Goal: Task Accomplishment & Management: Use online tool/utility

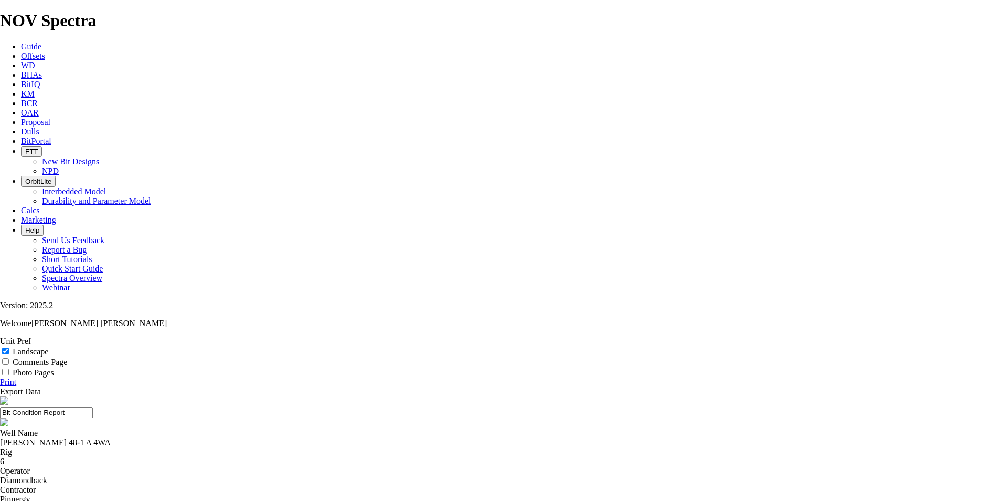
click at [38, 99] on span "BCR" at bounding box center [29, 103] width 17 height 9
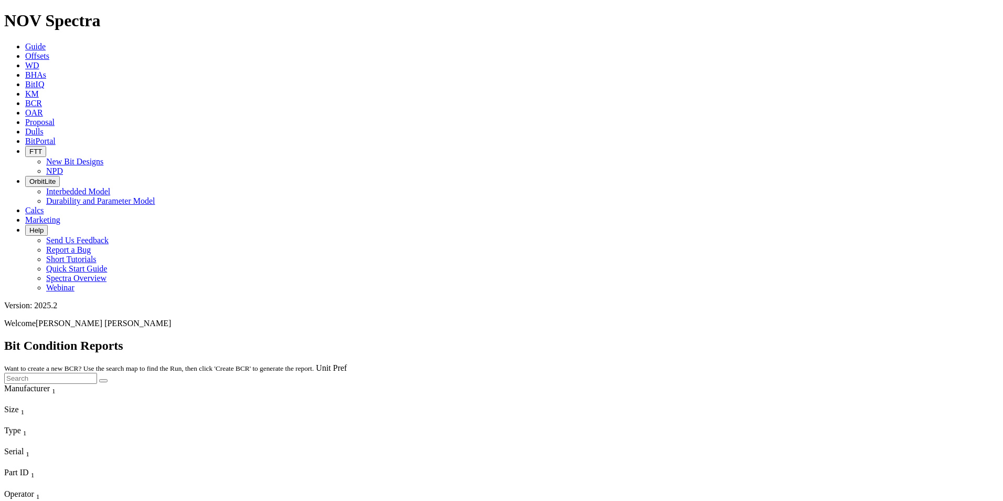
click at [97, 373] on input "text" at bounding box center [50, 378] width 93 height 11
paste input "A319448"
type input "A319448"
click at [108, 379] on button "submit" at bounding box center [103, 380] width 8 height 3
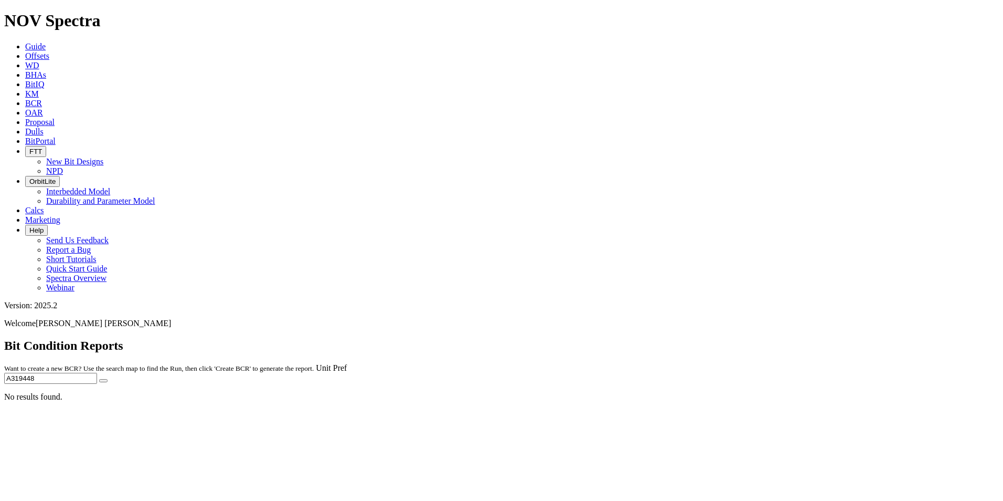
click at [46, 42] on span "Guide" at bounding box center [35, 46] width 20 height 9
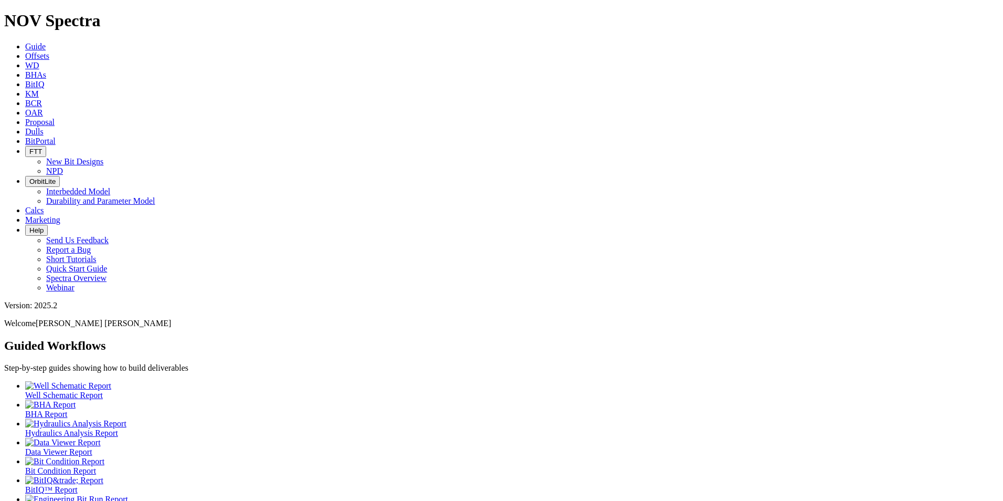
click at [49, 51] on link "Offsets" at bounding box center [37, 55] width 24 height 9
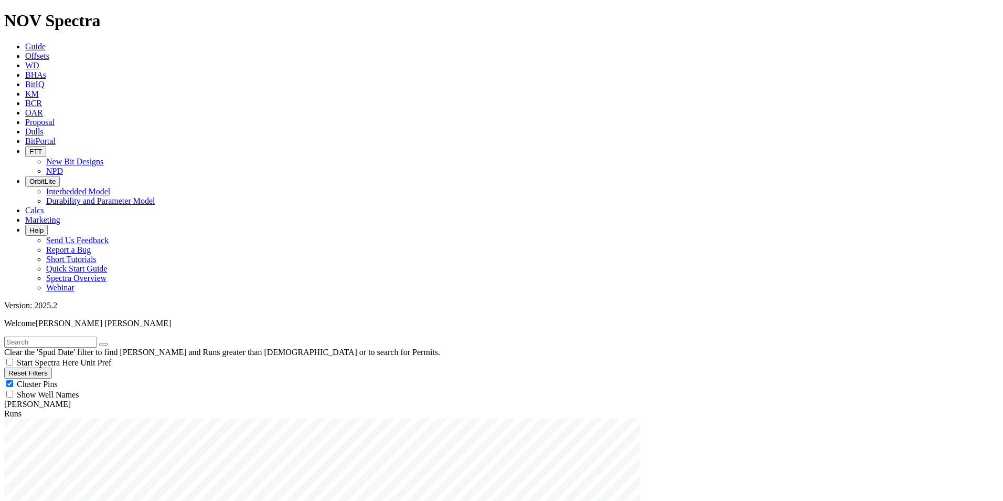
click at [37, 439] on span "Anywhere" at bounding box center [34, 443] width 35 height 9
radio input "true"
radio input "false"
click at [49, 336] on input "text" at bounding box center [50, 341] width 93 height 11
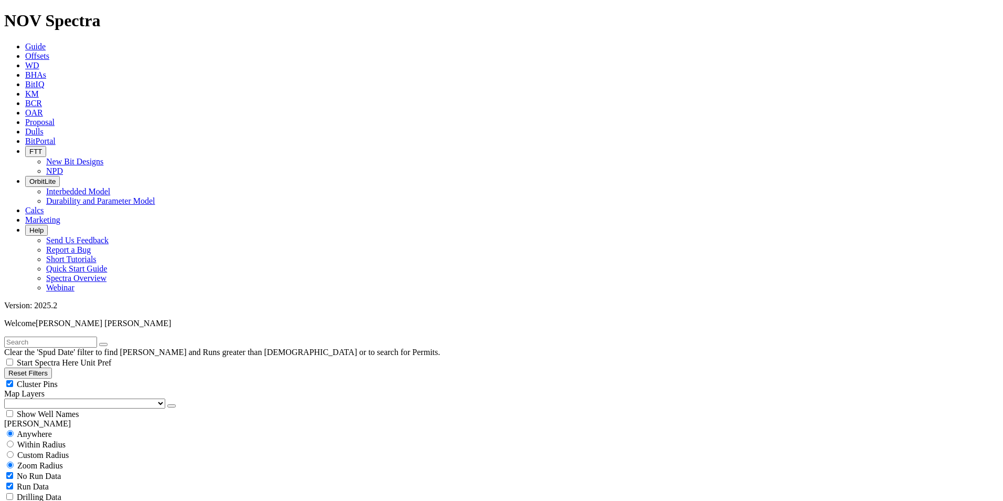
radio input "false"
radio input "true"
type input "A319448"
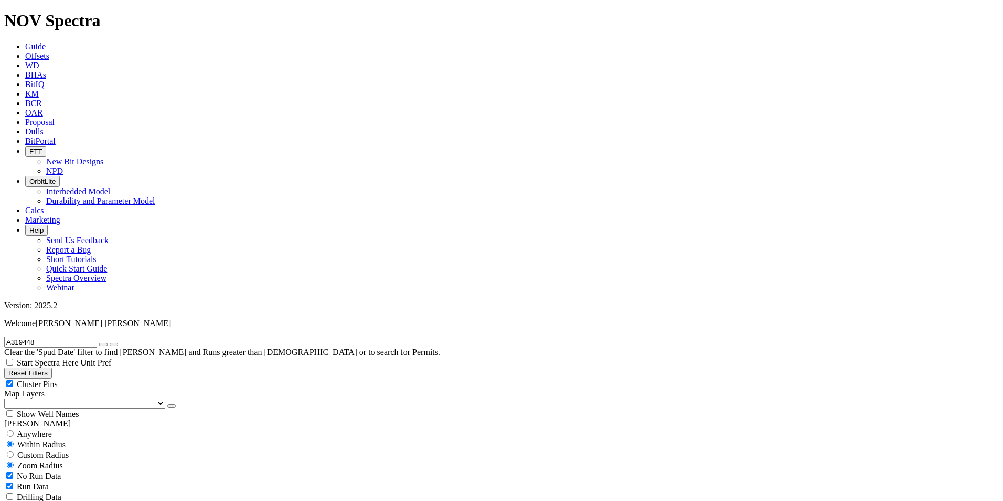
click at [34, 429] on span "Anywhere" at bounding box center [34, 433] width 35 height 9
radio input "true"
radio input "false"
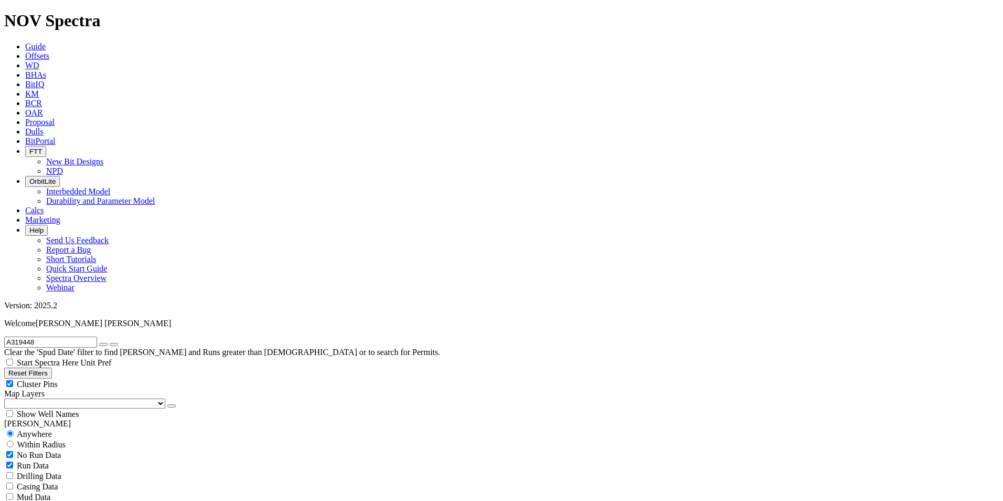
scroll to position [429, 0]
click at [103, 344] on icon "button" at bounding box center [103, 344] width 0 height 0
radio input "false"
radio input "true"
click at [63, 336] on input "text" at bounding box center [50, 341] width 93 height 11
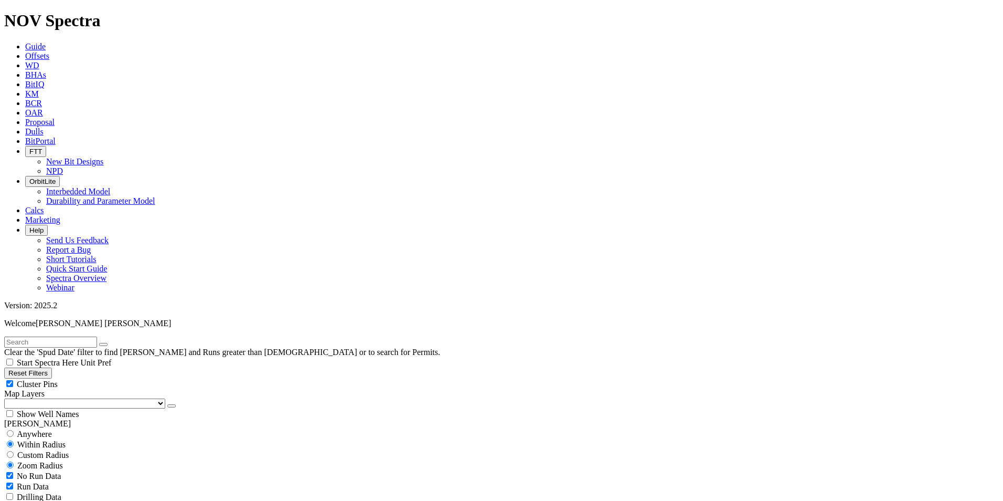
paste input "A317135"
type input "A317135"
click at [39, 429] on span "Anywhere" at bounding box center [34, 433] width 35 height 9
radio input "true"
radio input "false"
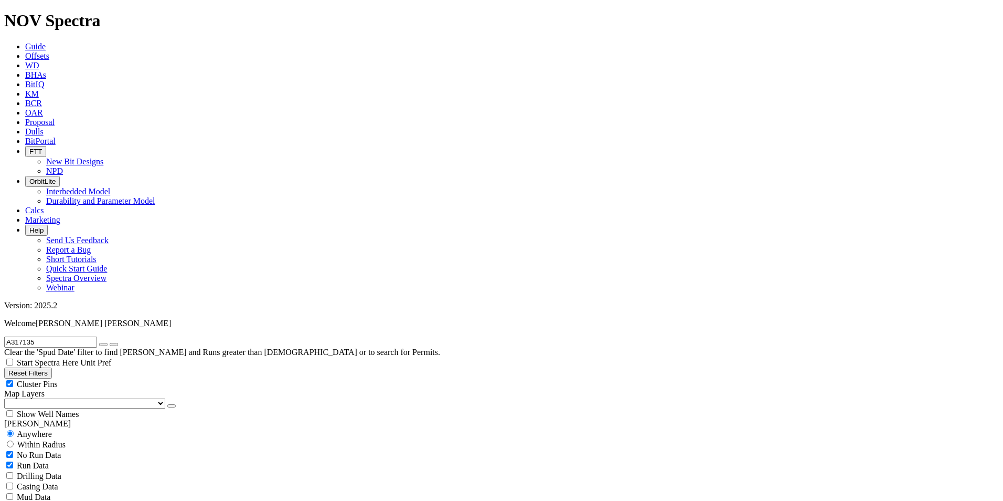
scroll to position [188, 0]
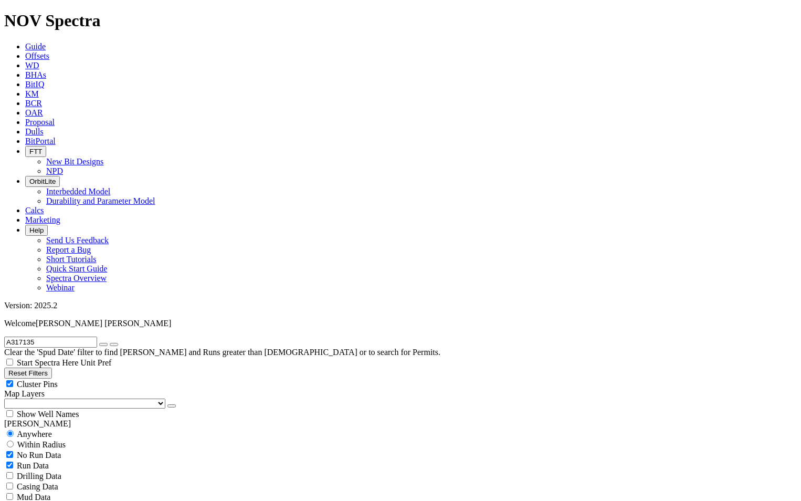
radio input "false"
radio input "true"
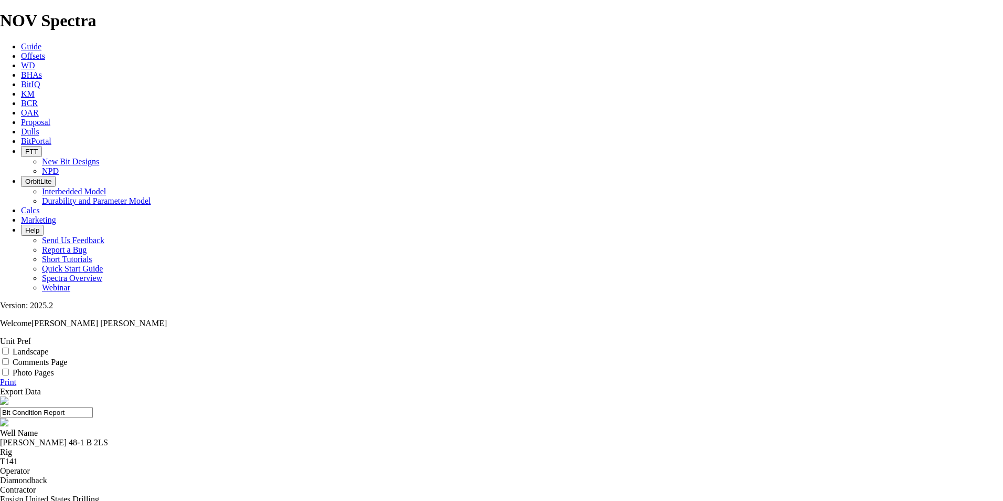
click at [9, 347] on input "Landscape" at bounding box center [5, 350] width 7 height 7
checkbox input "true"
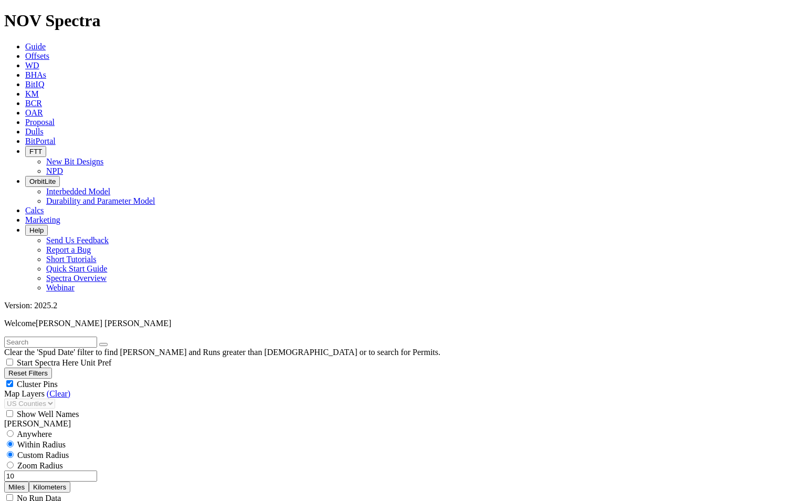
click at [44, 127] on span "Dulls" at bounding box center [34, 131] width 18 height 9
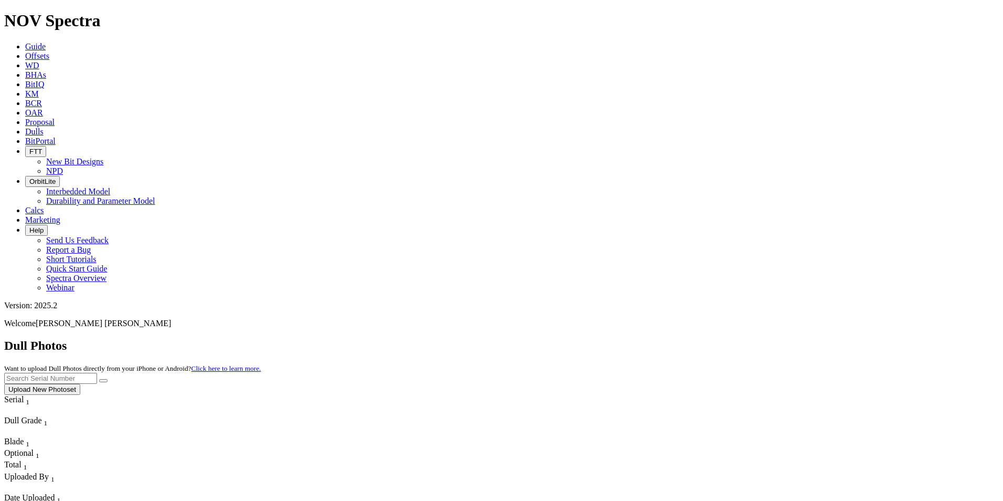
click at [80, 384] on button "Upload New Photoset" at bounding box center [42, 389] width 76 height 11
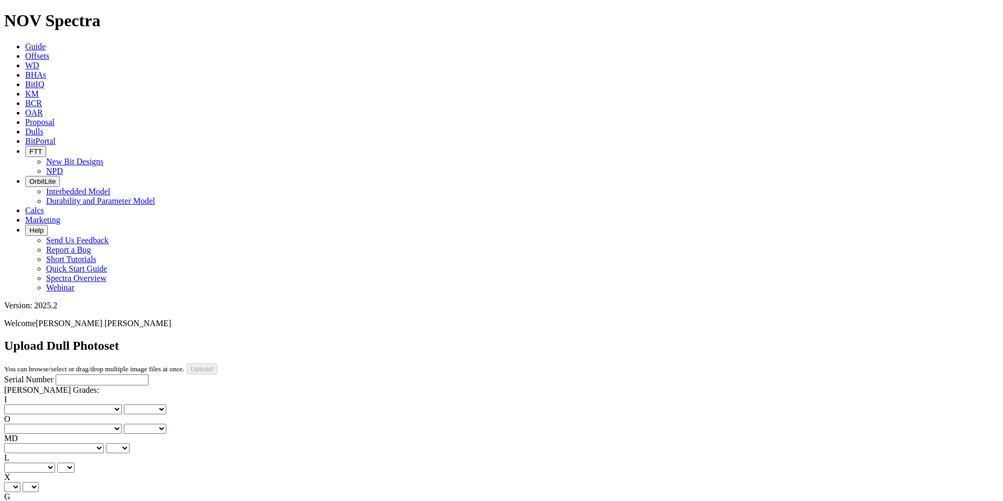
click at [56, 374] on input "Serial Number" at bounding box center [102, 379] width 93 height 11
type input "A317135"
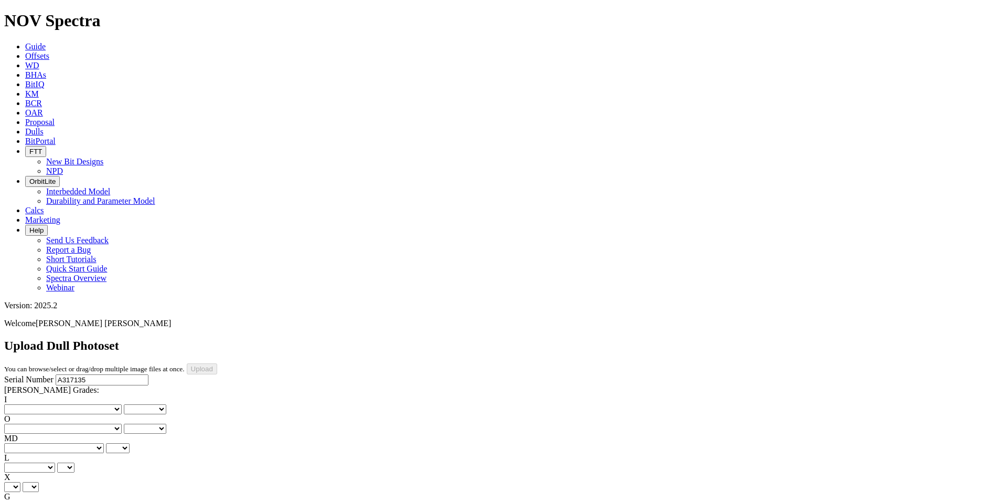
type input "4/8/25"
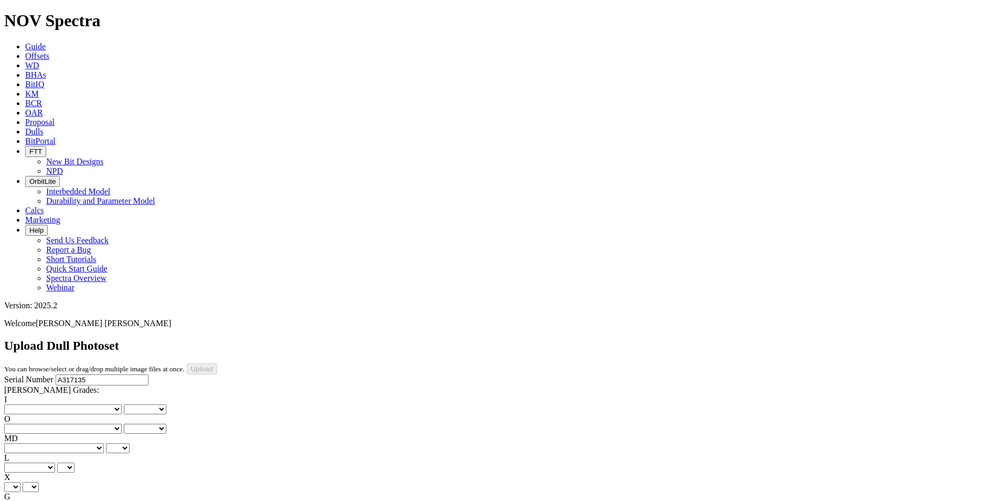
select select "string:TD"
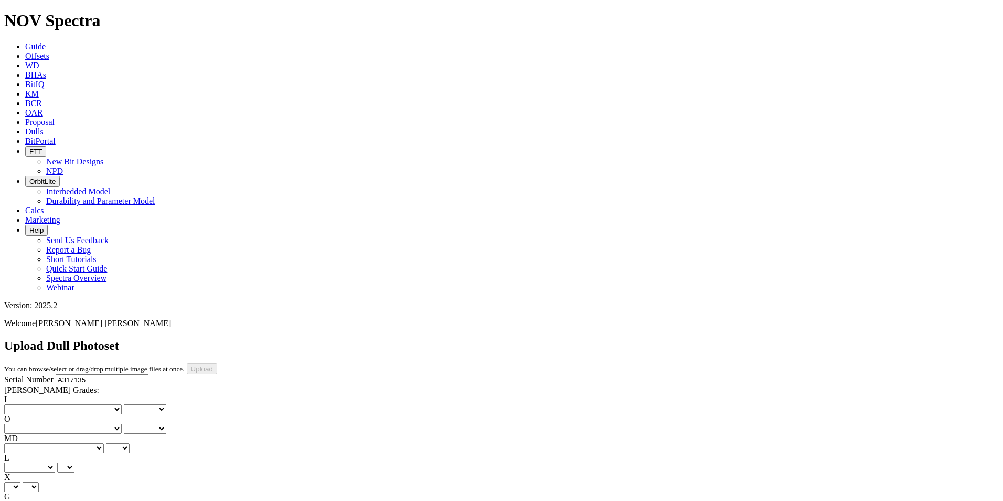
click at [20, 482] on select "X" at bounding box center [12, 487] width 16 height 10
select select "string:X"
click at [20, 482] on select "X" at bounding box center [12, 487] width 16 height 10
select select "string:X"
click at [87, 500] on select "Unknown I - In Gauge 1 - 1/16 in Undergauge" 2 - 2/16 in Undergauge = ⅛ in" 8 -…" at bounding box center [57, 506] width 107 height 10
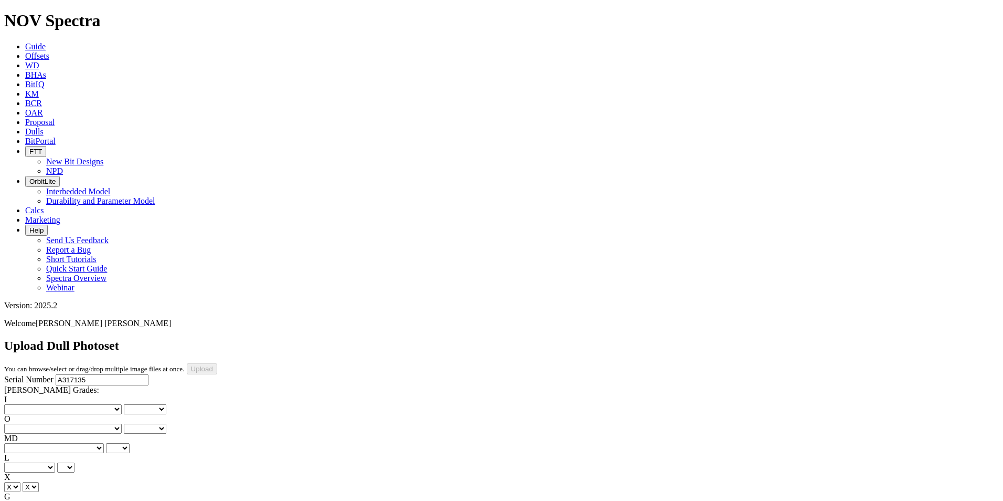
select select "string:I"
click at [75, 500] on select "Unknown I - In Gauge 1 - 1/16 in Undergauge" 2 - 2/16 in Undergauge = ⅛ in" 8 -…" at bounding box center [57, 506] width 107 height 10
select select "string:I"
click at [50, 404] on select "No lost, worn or damaged cutters 0 1 2 3 4 5 6 7 8 No diamond table left on any…" at bounding box center [63, 409] width 118 height 10
select select "number:0"
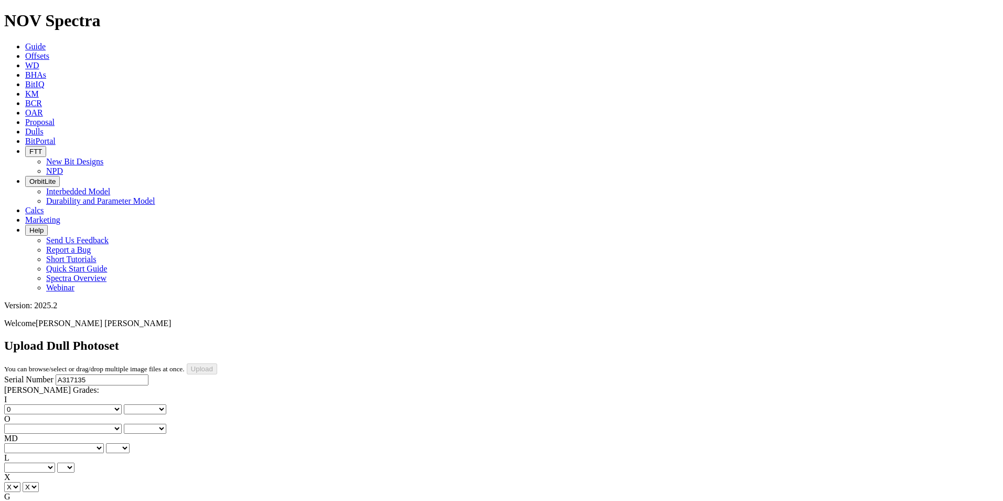
click at [21, 404] on select "No lost, worn or damaged cutters 0 1 2 3 4 5 6 7 8 No diamond table left on any…" at bounding box center [63, 409] width 118 height 10
select select "number:0"
click at [10, 414] on label "O" at bounding box center [7, 418] width 6 height 9
click at [124, 423] on select "0 1 2 3 4 5 6 7 8" at bounding box center [145, 428] width 43 height 10
click at [97, 423] on select "No lost, worn or damaged cutters 0 1 2 3 4 5 6 7 8 No diamond table left on any…" at bounding box center [63, 428] width 118 height 10
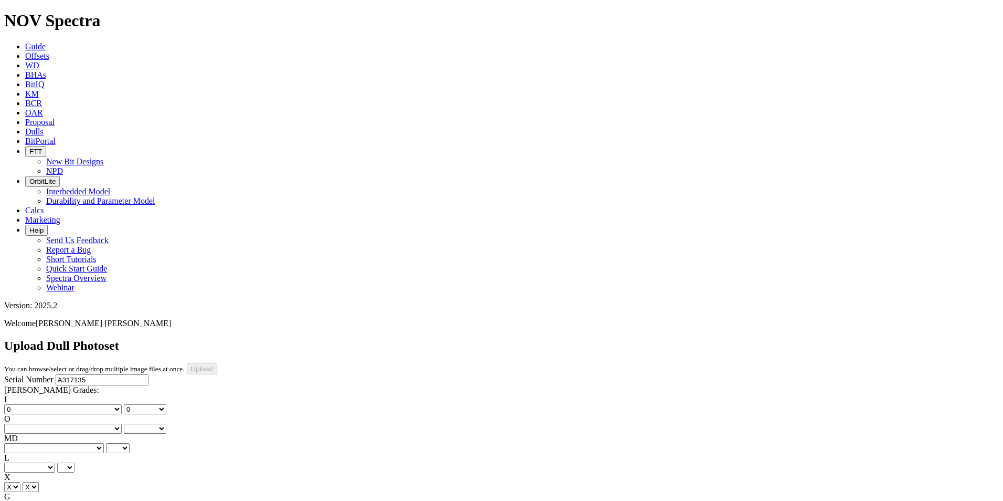
select select "number:1"
click at [75, 423] on select "No lost, worn or damaged cutters 0 1 2 3 4 5 6 7 8 No diamond table left on any…" at bounding box center [63, 428] width 118 height 10
select select "number:1"
click at [37, 443] on select "BF - Bond Failure BT - Broken Teeth/Cutters BU - Balled Up Bit CR - Cored CT - …" at bounding box center [54, 448] width 100 height 10
select select "string:WT"
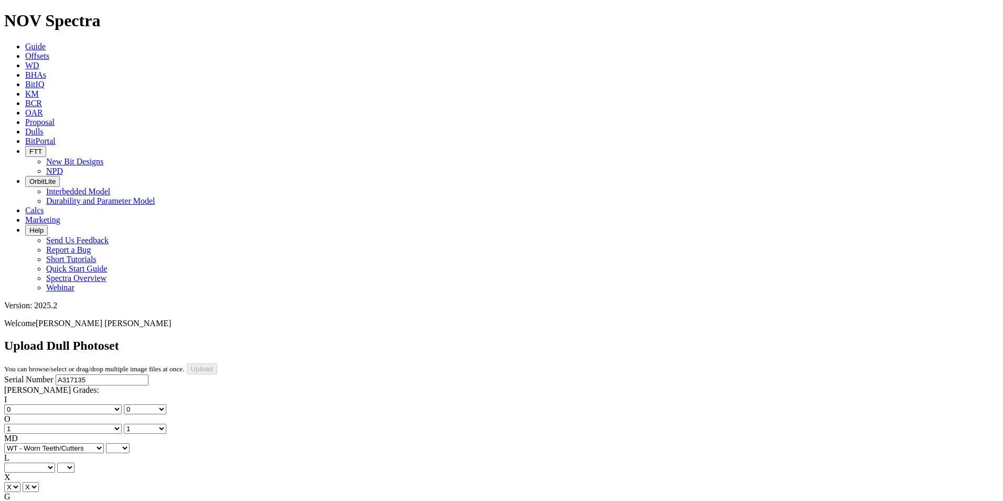
click at [21, 443] on select "BF - Bond Failure BT - Broken Teeth/Cutters BU - Balled Up Bit CR - Cored CT - …" at bounding box center [54, 448] width 100 height 10
select select "string:WT"
click at [55, 462] on select "A - All C - Cone G - Gauge N - Nose S - Shoulder T - Taper" at bounding box center [29, 467] width 51 height 10
select select "string:N"
click at [55, 462] on select "A - All C - Cone G - Gauge N - Nose S - Shoulder T - Taper" at bounding box center [29, 467] width 51 height 10
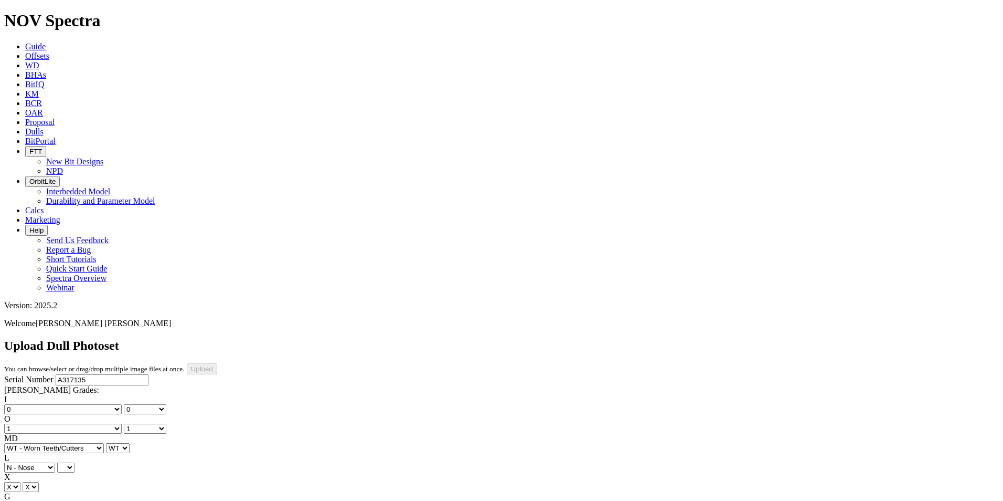
select select "string:N"
click at [55, 462] on select "A - All C - Cone G - Gauge N - Nose S - Shoulder T - Taper" at bounding box center [29, 467] width 51 height 10
select select "string:T"
click at [55, 462] on select "A - All C - Cone G - Gauge N - Nose S - Shoulder T - Taper" at bounding box center [29, 467] width 51 height 10
select select "string:T"
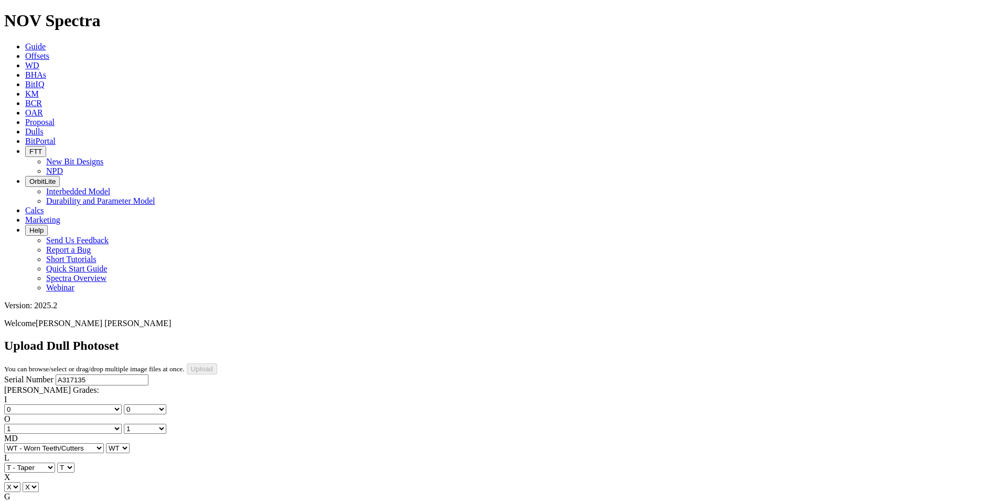
click at [55, 462] on select "A - All C - Cone G - Gauge N - Nose S - Shoulder T - Taper" at bounding box center [29, 467] width 51 height 10
select select "string:S"
click at [55, 462] on select "A - All C - Cone G - Gauge N - Nose S - Shoulder T - Taper" at bounding box center [29, 467] width 51 height 10
select select "string:S"
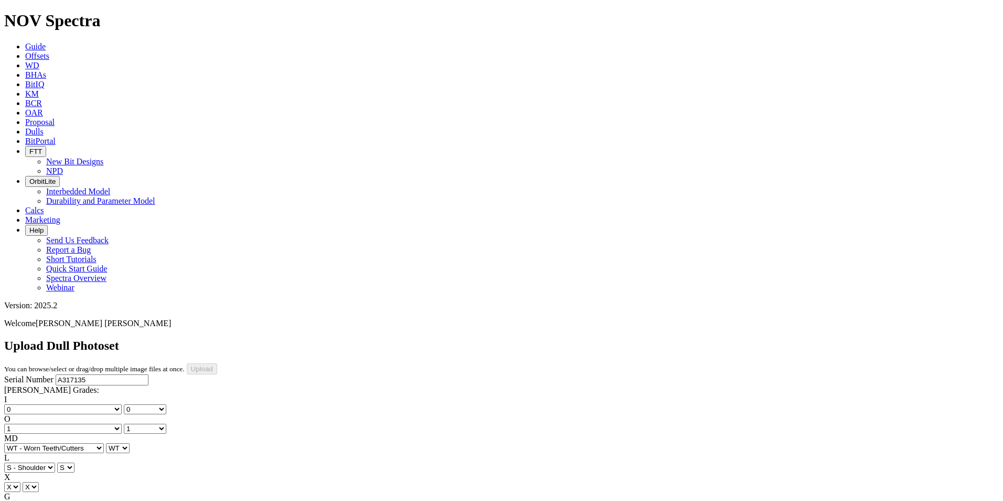
select select "string:LT"
click at [217, 363] on input "Upload" at bounding box center [202, 368] width 30 height 11
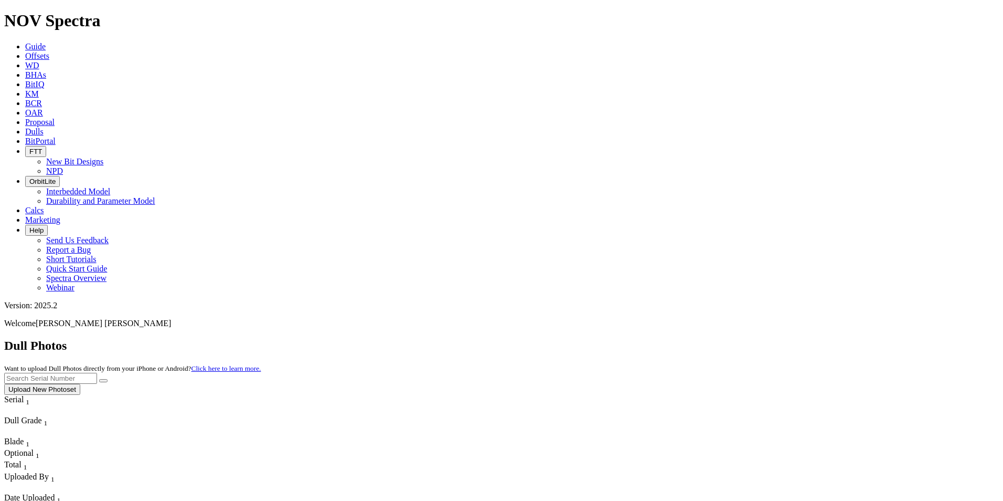
click at [97, 373] on input "text" at bounding box center [50, 378] width 93 height 11
click at [46, 42] on link "Guide" at bounding box center [35, 46] width 20 height 9
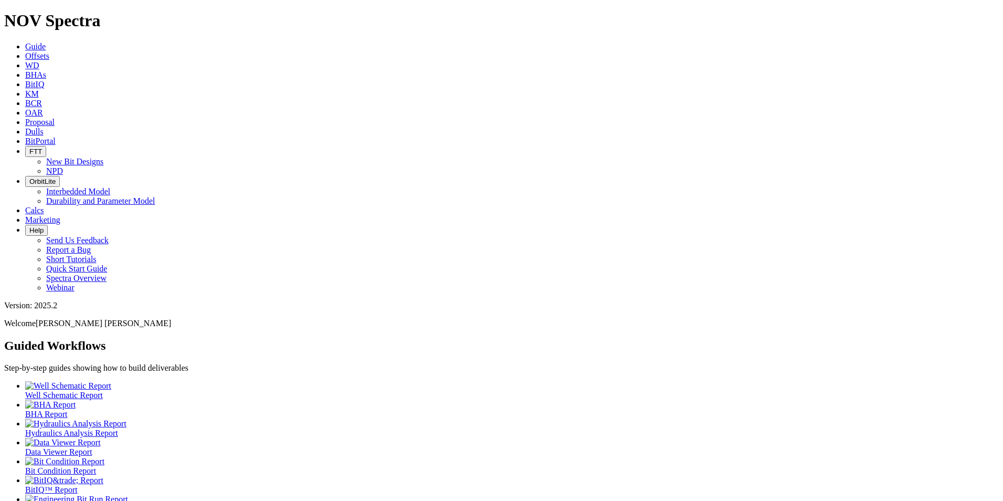
click at [44, 127] on span "Dulls" at bounding box center [34, 131] width 18 height 9
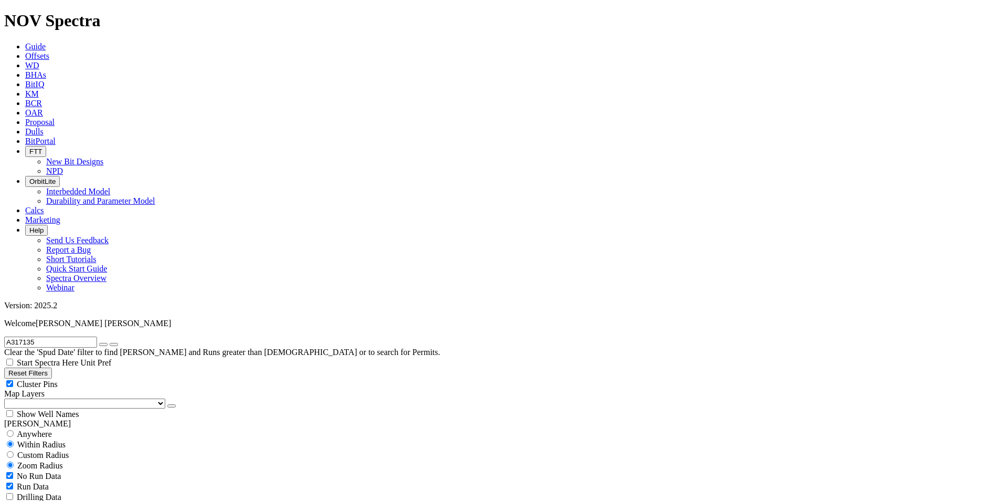
scroll to position [188, 0]
click at [43, 336] on input "A317135" at bounding box center [50, 341] width 93 height 11
drag, startPoint x: 55, startPoint y: 47, endPoint x: 0, endPoint y: 49, distance: 55.1
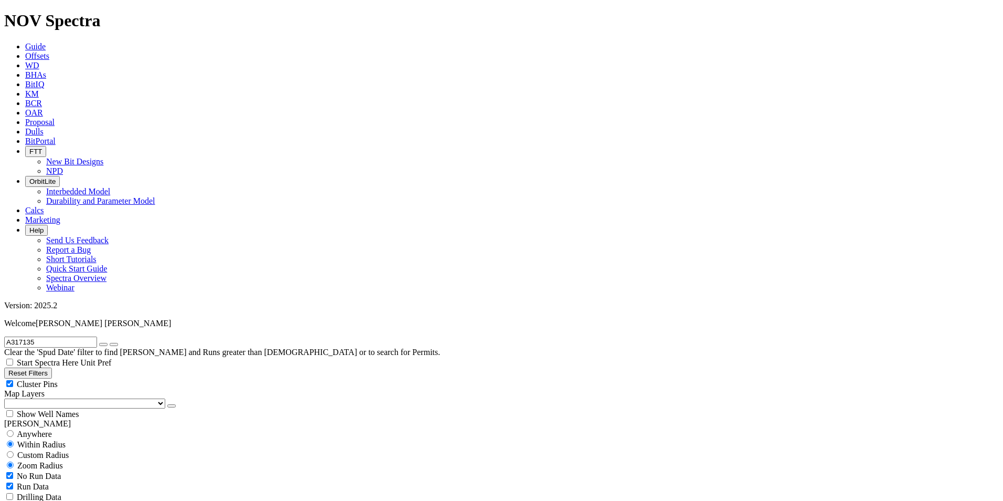
paste input "F319321"
type input "F319321"
click at [49, 429] on span "Anywhere" at bounding box center [34, 433] width 35 height 9
radio input "true"
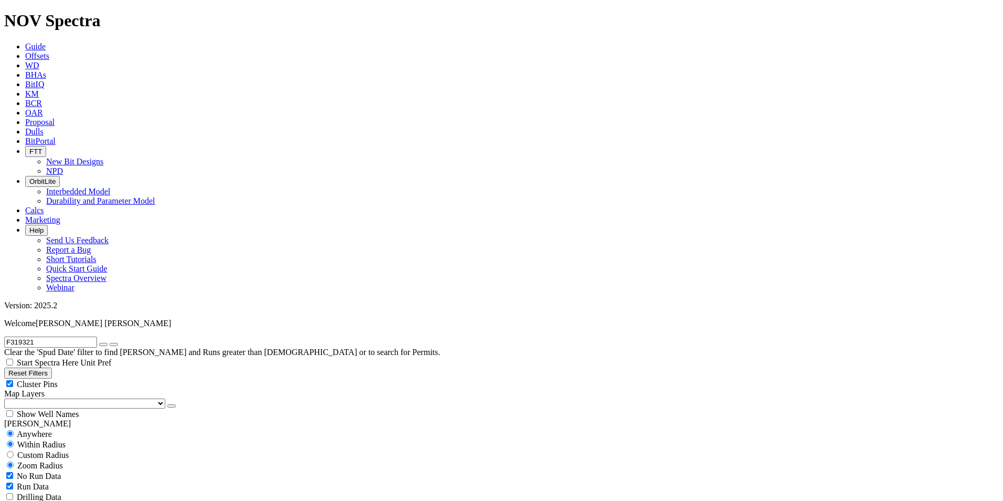
radio input "false"
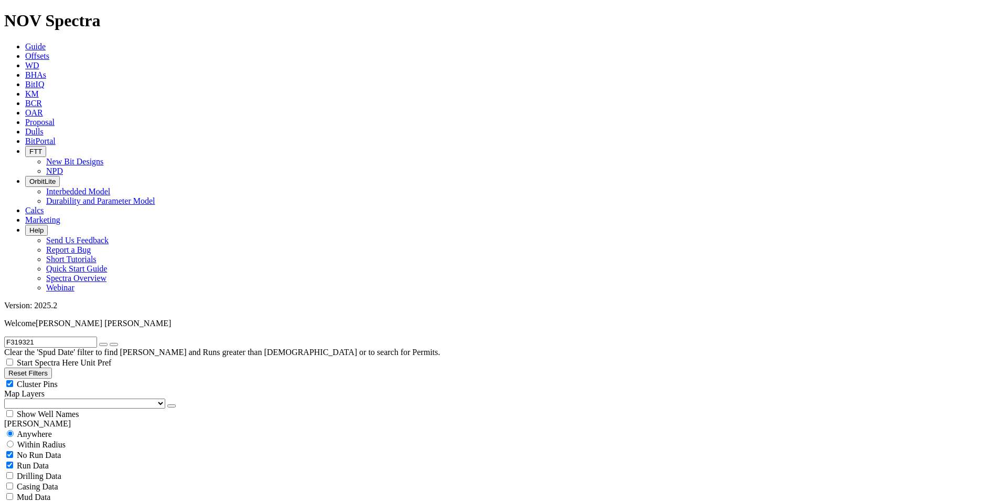
click at [103, 344] on icon "button" at bounding box center [103, 344] width 0 height 0
radio input "false"
radio input "true"
click at [27, 429] on span "Anywhere" at bounding box center [34, 433] width 35 height 9
radio input "true"
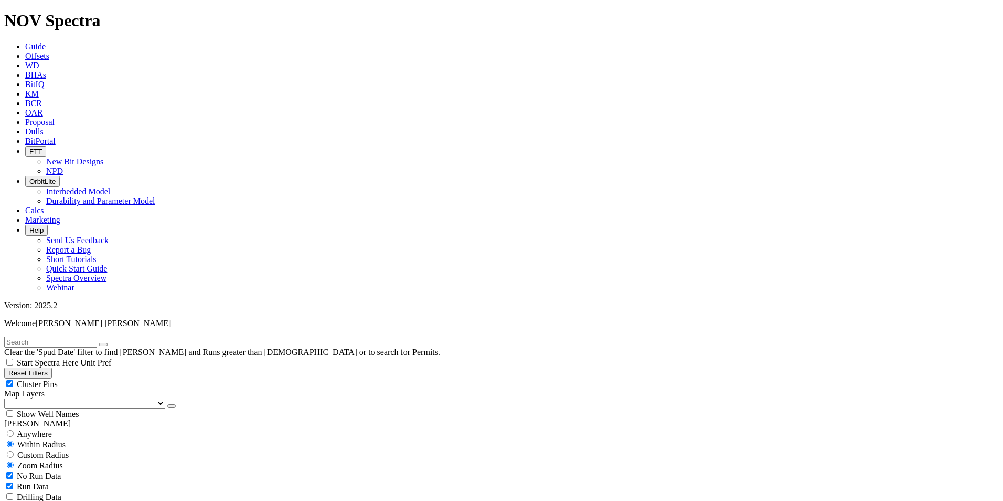
radio input "false"
click at [57, 336] on input "text" at bounding box center [50, 341] width 93 height 11
paste input "A317316"
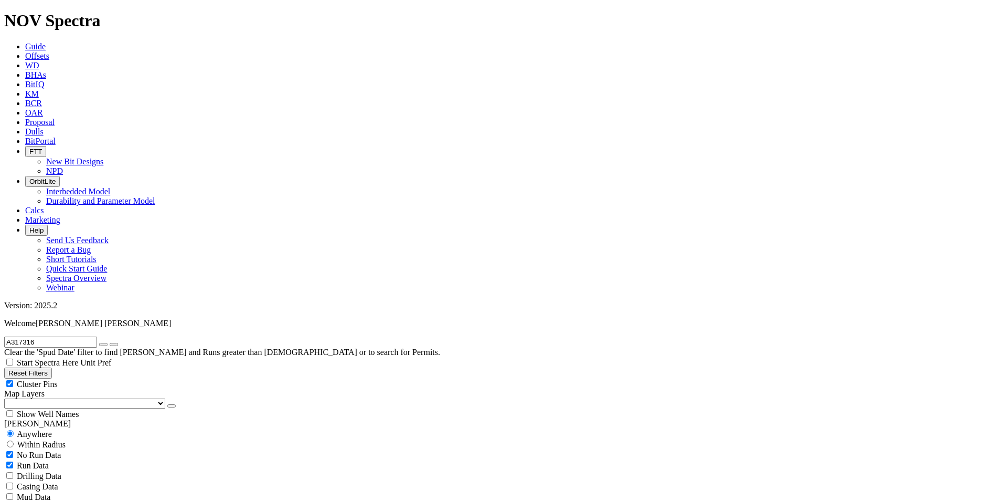
drag, startPoint x: 60, startPoint y: 47, endPoint x: -2, endPoint y: 47, distance: 61.9
paste input "9445"
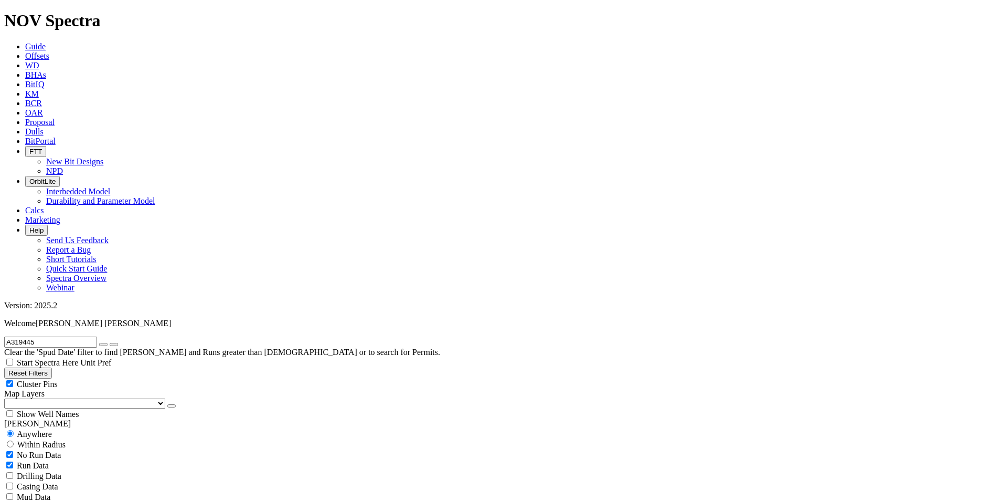
drag, startPoint x: 67, startPoint y: 52, endPoint x: -2, endPoint y: 44, distance: 69.2
paste input "541"
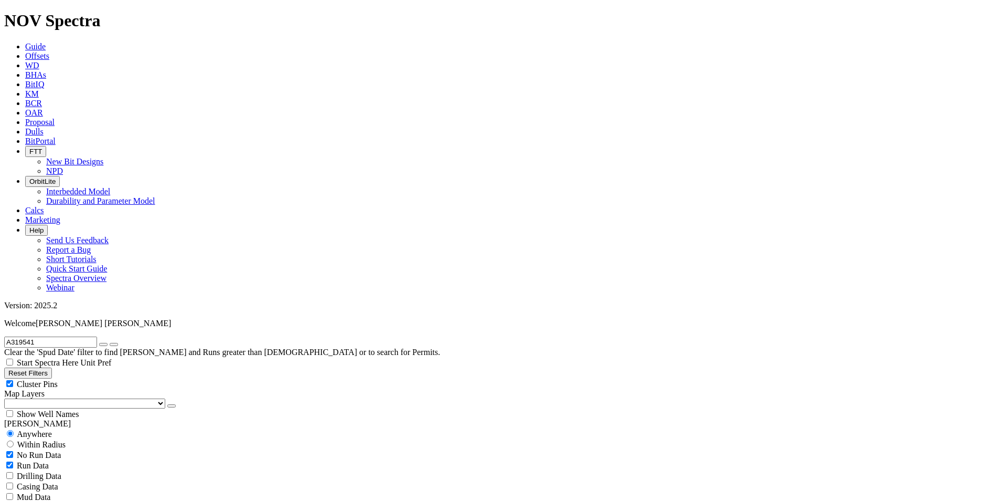
drag, startPoint x: 47, startPoint y: 45, endPoint x: 0, endPoint y: 40, distance: 46.9
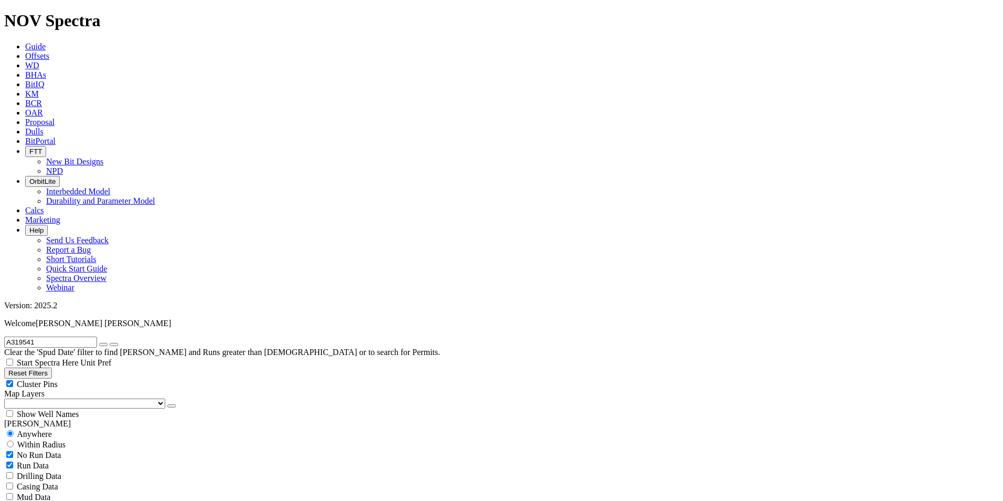
paste input "38"
drag, startPoint x: 68, startPoint y: 47, endPoint x: -2, endPoint y: 43, distance: 70.4
paste input "7314"
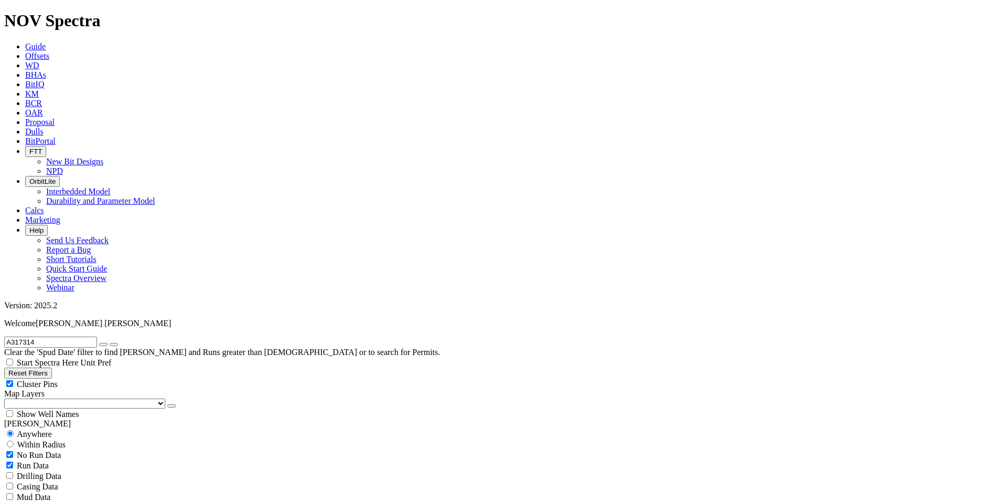
type input "A317314"
click at [103, 344] on icon "button" at bounding box center [103, 344] width 0 height 0
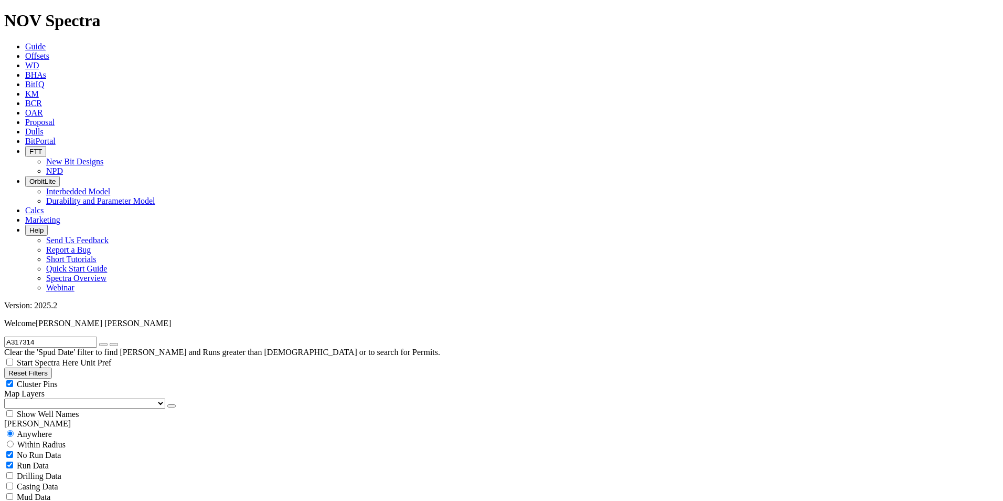
radio input "false"
radio input "true"
click at [71, 336] on input "text" at bounding box center [50, 341] width 93 height 11
paste input "A317313"
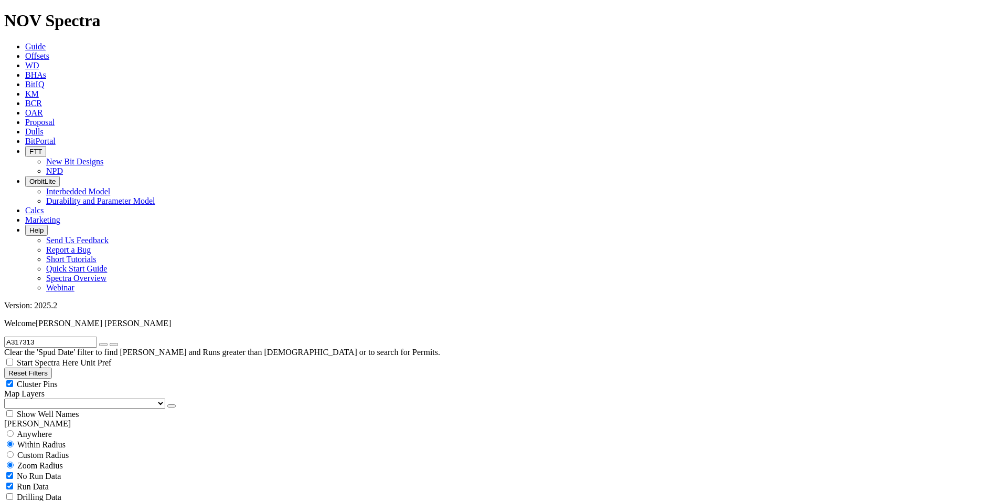
click at [63, 336] on input "A317313" at bounding box center [50, 341] width 93 height 11
drag, startPoint x: 73, startPoint y: 47, endPoint x: -2, endPoint y: 48, distance: 75.1
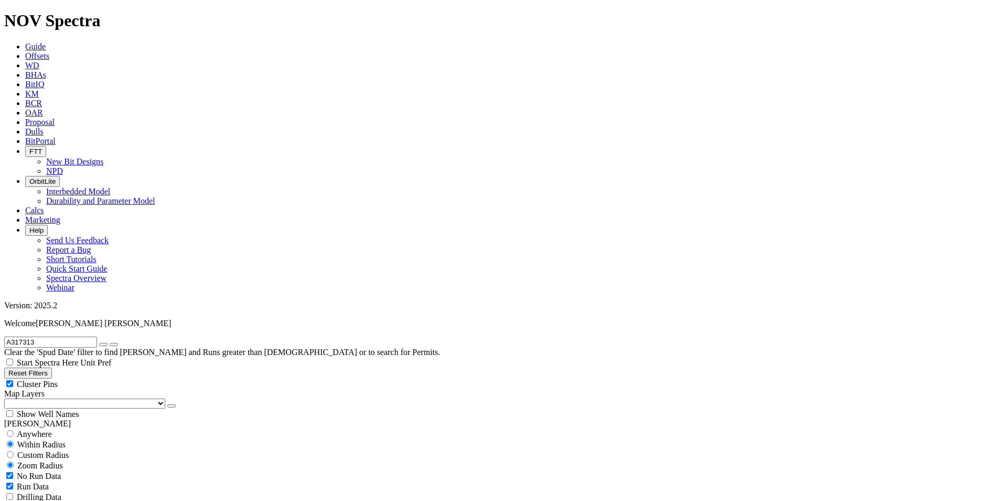
paste input "9552"
type input "A319552"
click at [114, 344] on icon "submit" at bounding box center [114, 344] width 0 height 0
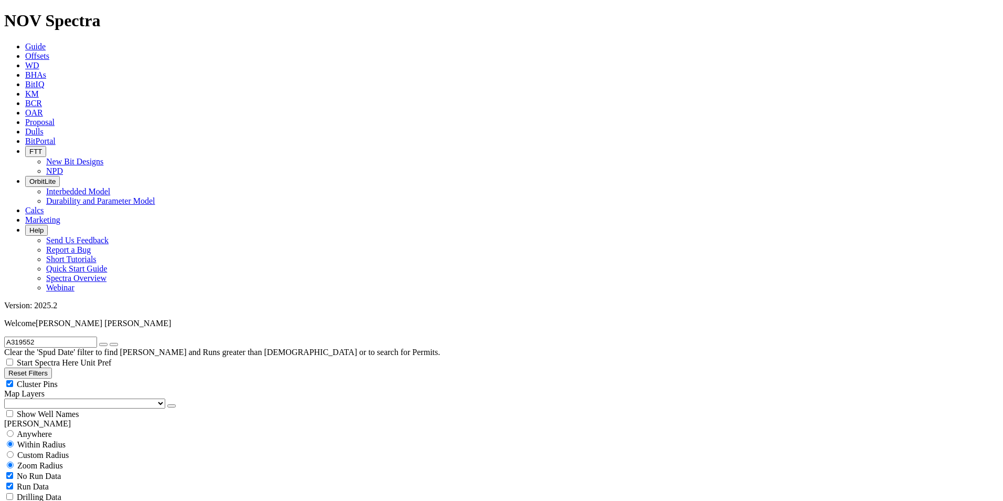
click at [103, 344] on icon "button" at bounding box center [103, 344] width 0 height 0
click at [44, 336] on input "text" at bounding box center [50, 341] width 93 height 11
paste input "F319575"
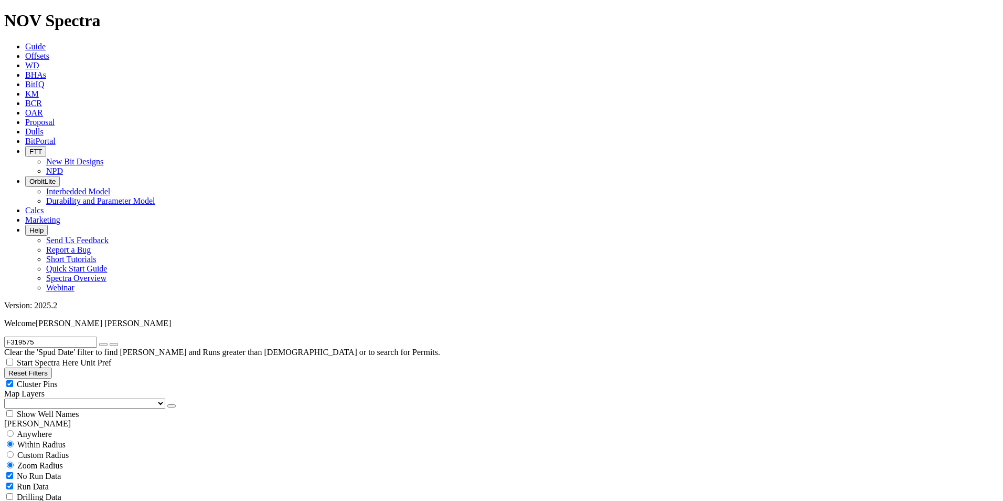
type input "F319575"
click at [103, 344] on icon "button" at bounding box center [103, 344] width 0 height 0
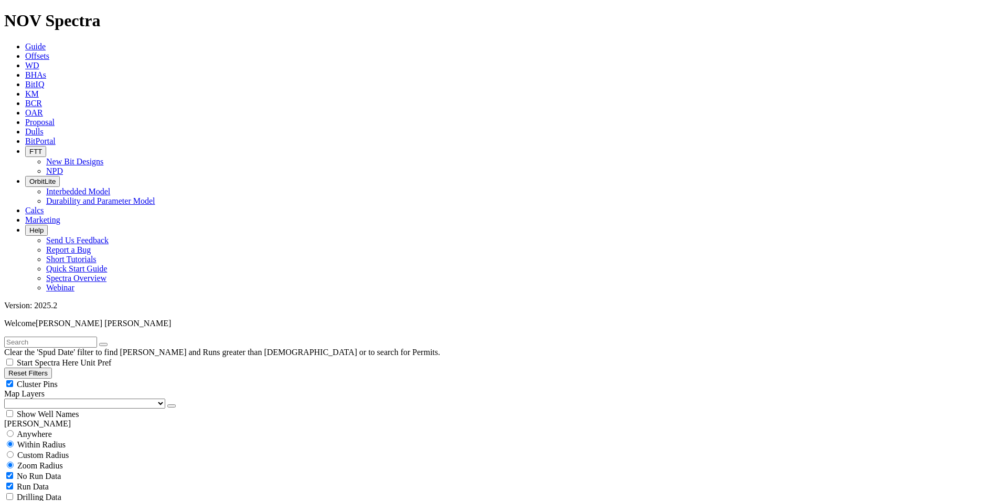
click at [79, 336] on input "text" at bounding box center [50, 341] width 93 height 11
paste input "A317133"
type input "A317133"
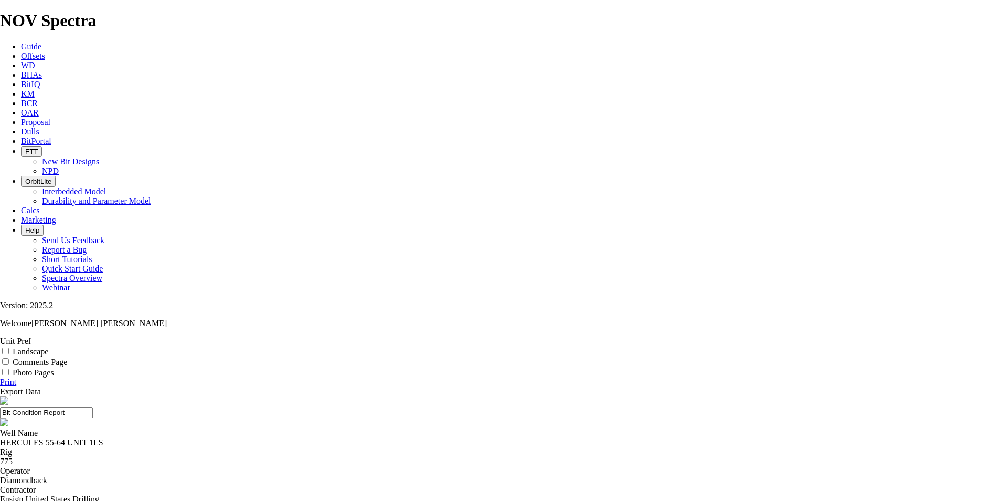
click at [9, 347] on input "Landscape" at bounding box center [5, 350] width 7 height 7
checkbox input "true"
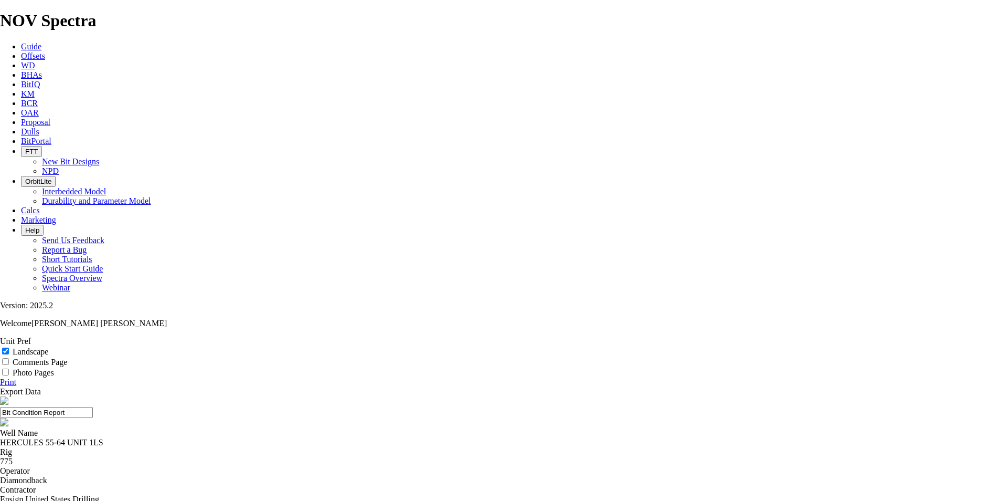
click at [16, 377] on link "Print" at bounding box center [8, 381] width 16 height 9
click at [968, 346] on div "Landscape" at bounding box center [501, 351] width 1003 height 10
click at [48, 347] on label "Landscape" at bounding box center [31, 351] width 36 height 9
click at [9, 347] on input "Landscape" at bounding box center [5, 350] width 7 height 7
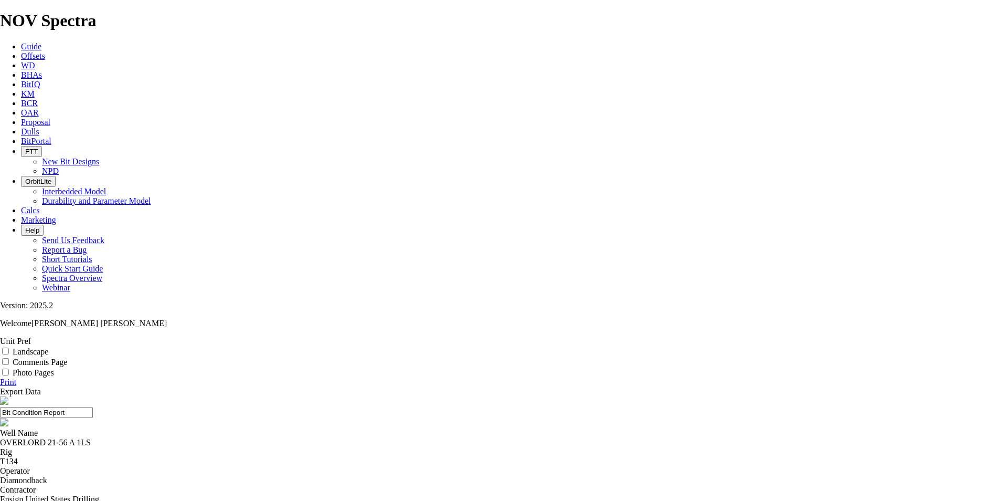
checkbox input "true"
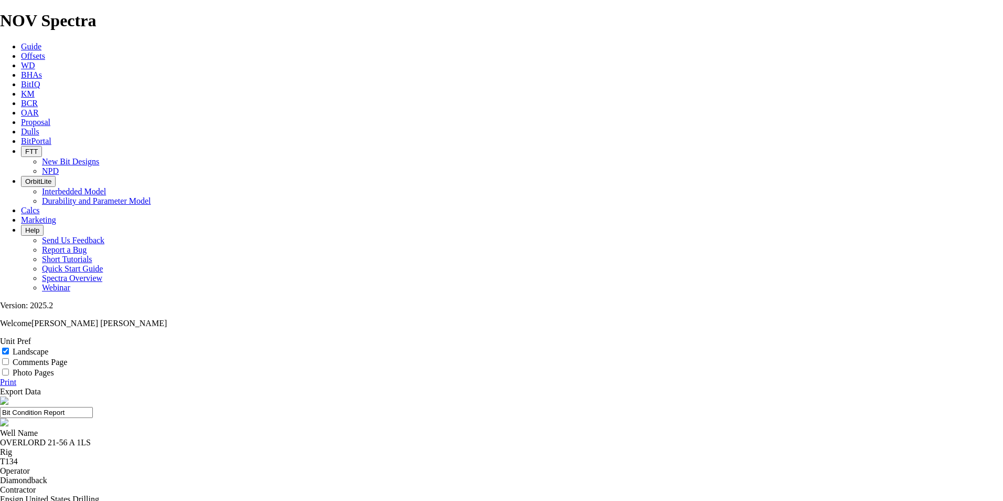
select select "string:TD"
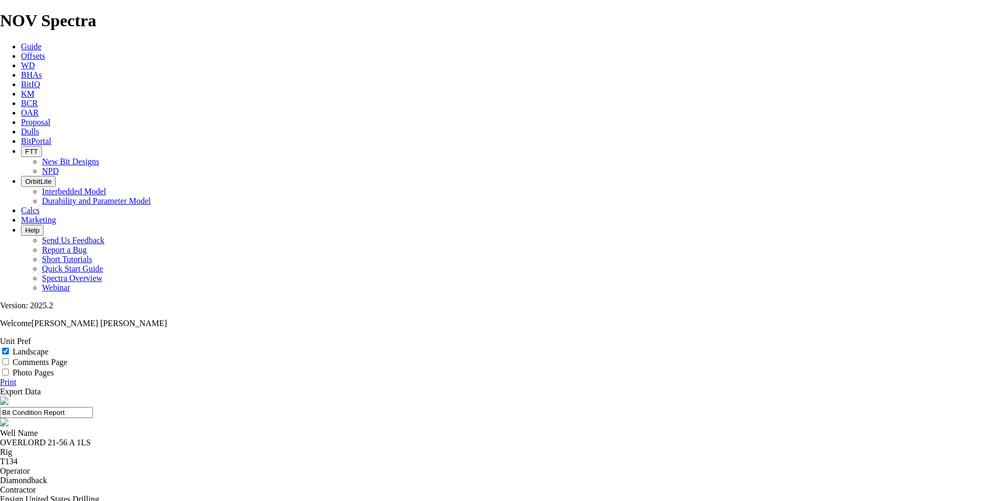
select select "string:TD"
select select "number:0"
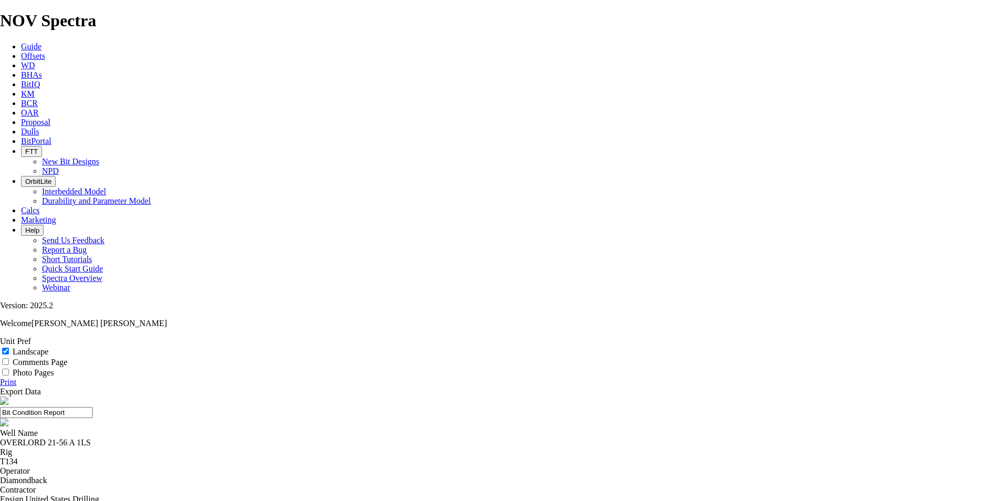
select select "string:CT"
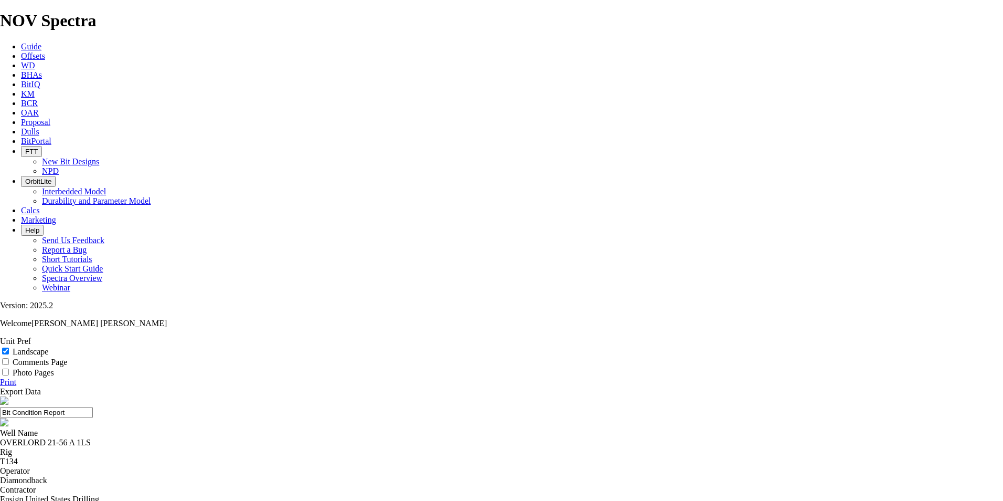
select select "string:BT"
click at [0, 377] on icon at bounding box center [0, 381] width 0 height 9
click at [9, 347] on input "Landscape" at bounding box center [5, 350] width 7 height 7
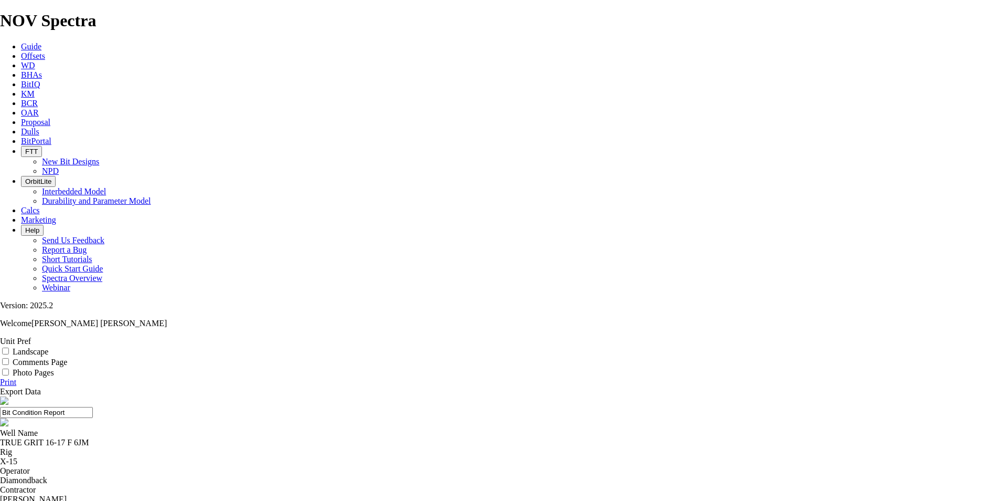
checkbox input "true"
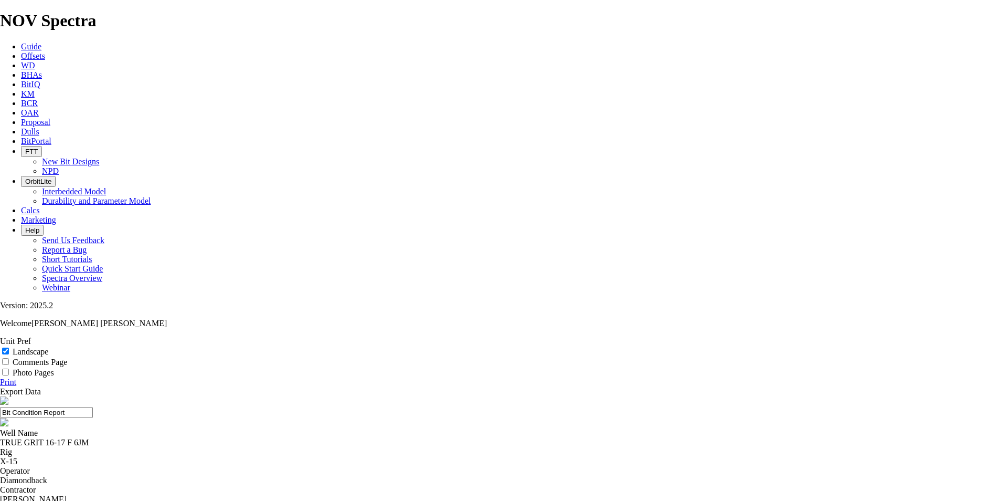
select select "string:TD"
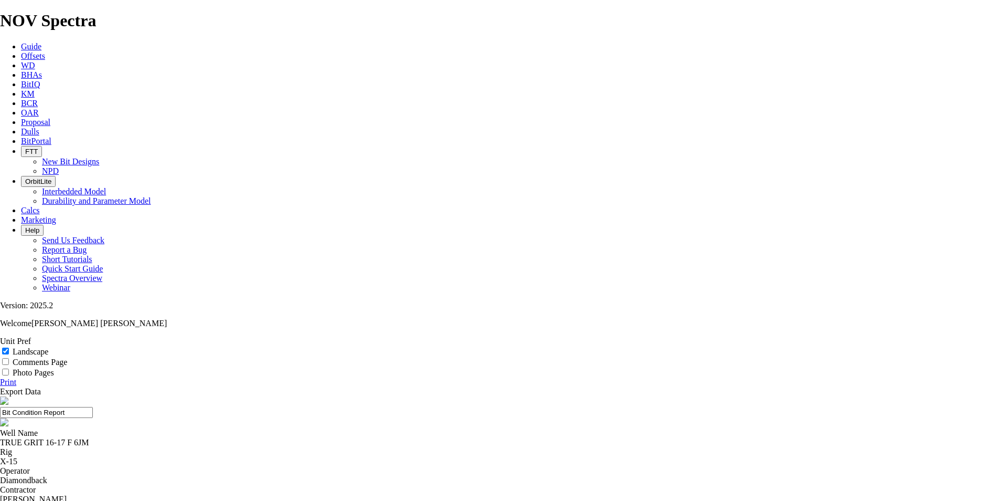
click at [16, 377] on link "Print" at bounding box center [8, 381] width 16 height 9
click at [9, 347] on input "Landscape" at bounding box center [5, 350] width 7 height 7
checkbox input "true"
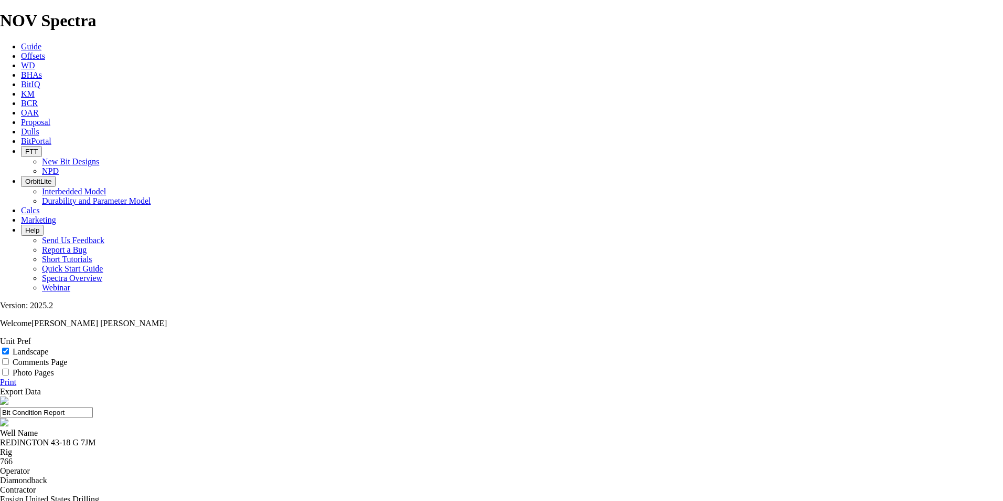
select select "string:TD"
click at [16, 377] on link "Print" at bounding box center [8, 381] width 16 height 9
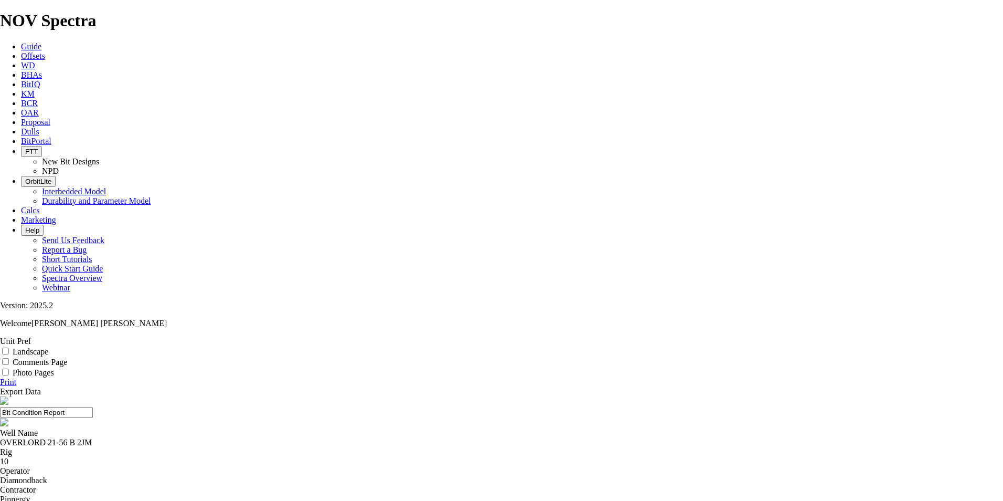
click at [9, 347] on input "Landscape" at bounding box center [5, 350] width 7 height 7
checkbox input "true"
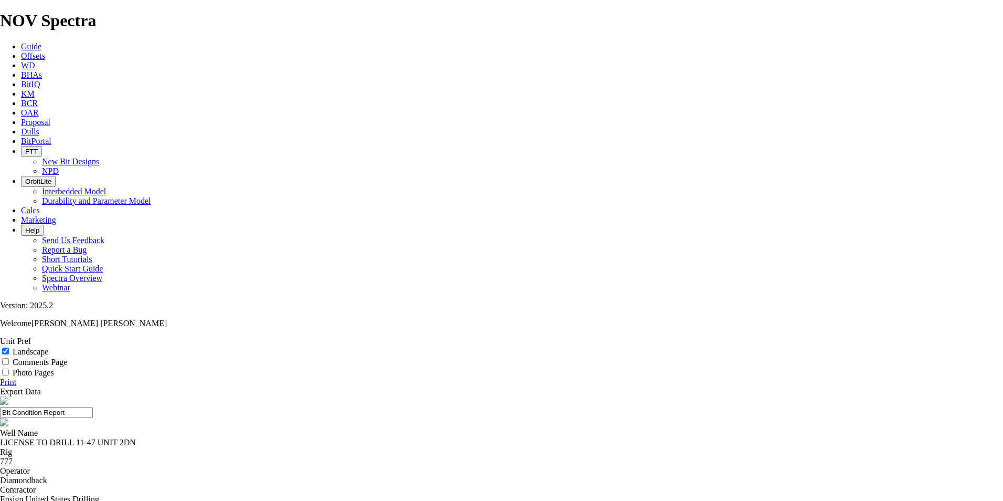
select select "string:TD"
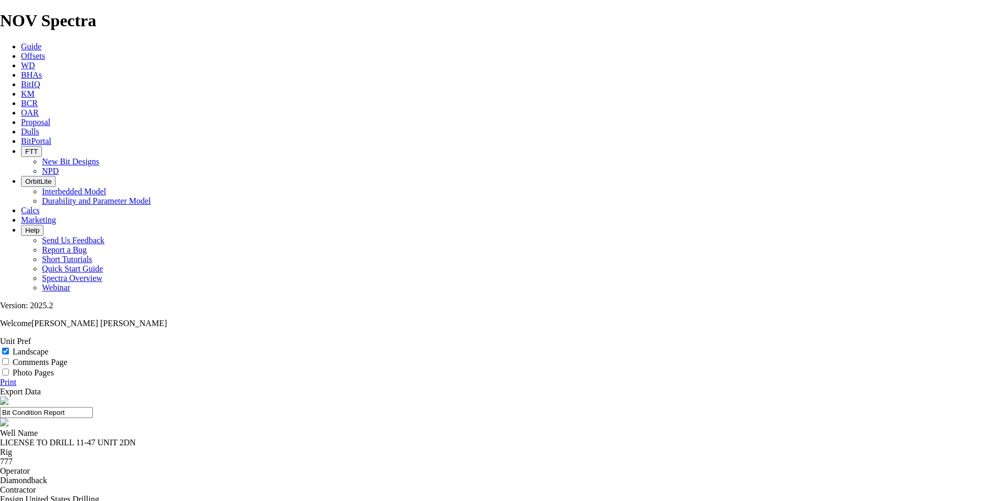
select select "string:TD"
drag, startPoint x: 968, startPoint y: 108, endPoint x: 452, endPoint y: 314, distance: 554.8
click at [0, 377] on icon at bounding box center [0, 381] width 0 height 9
click at [9, 347] on input "Landscape" at bounding box center [5, 350] width 7 height 7
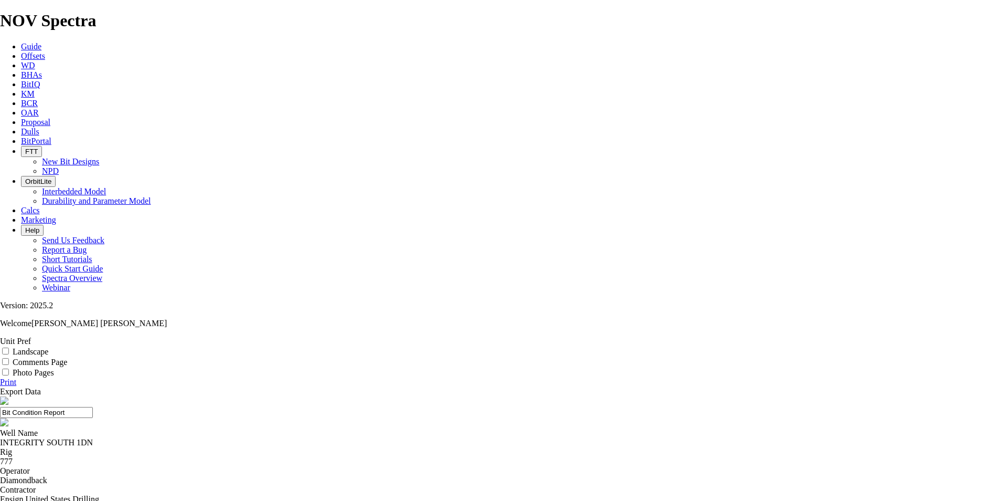
checkbox input "true"
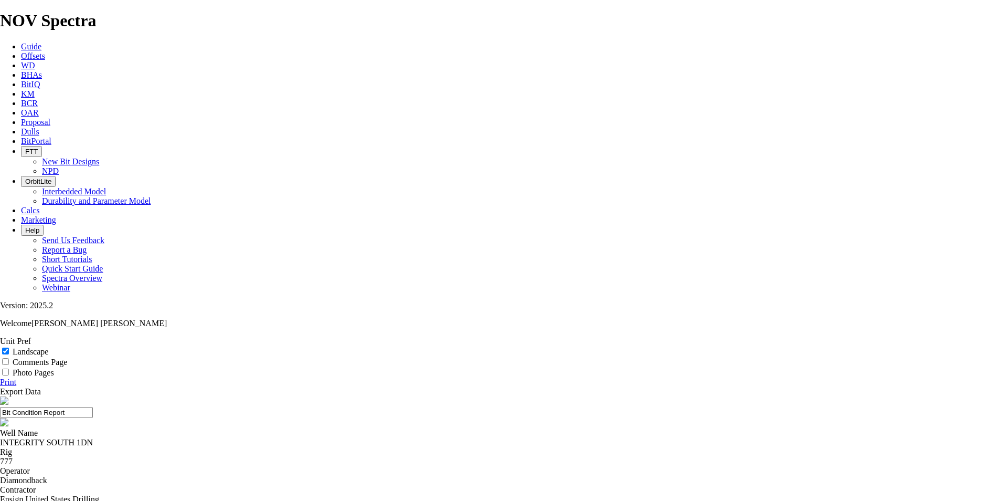
select select "string:TD"
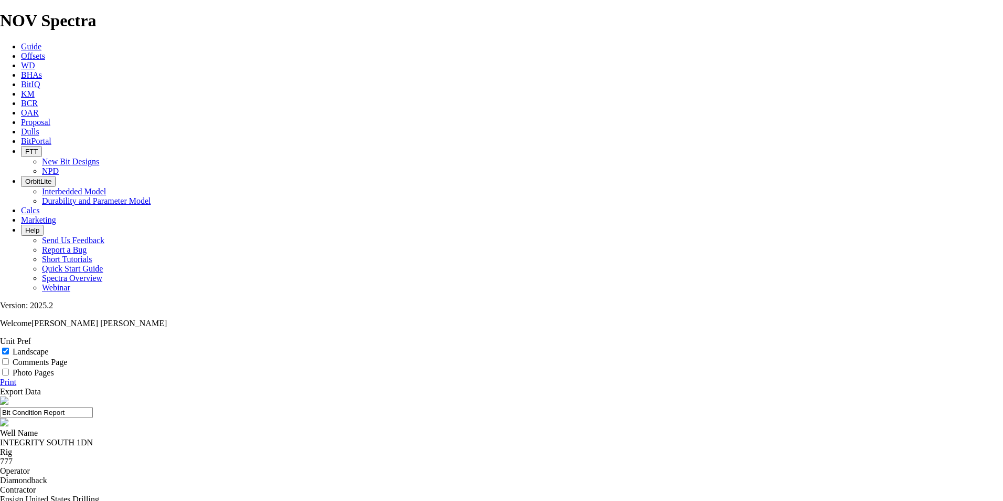
select select "string:I"
drag, startPoint x: 977, startPoint y: 107, endPoint x: 461, endPoint y: 320, distance: 558.3
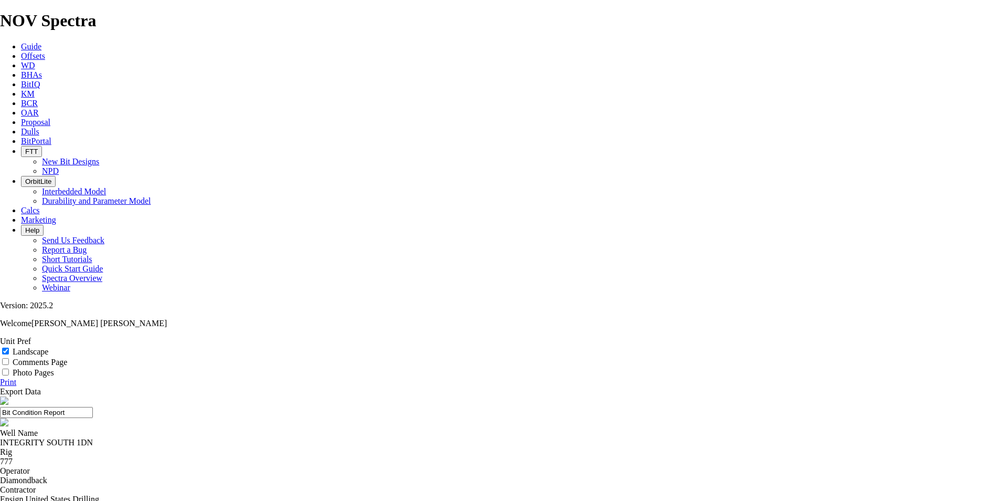
click at [16, 377] on link "Print" at bounding box center [8, 381] width 16 height 9
click at [9, 347] on input "Landscape" at bounding box center [5, 350] width 7 height 7
checkbox input "true"
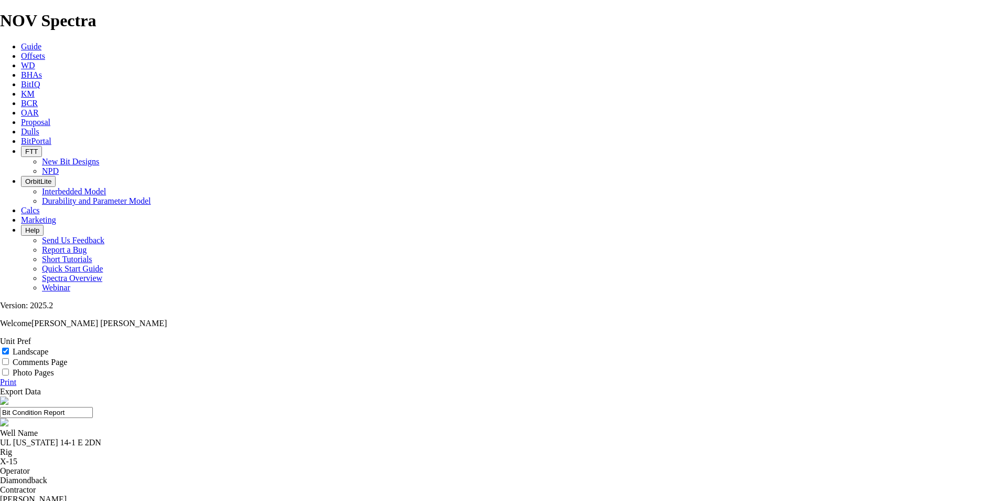
select select "string:TD"
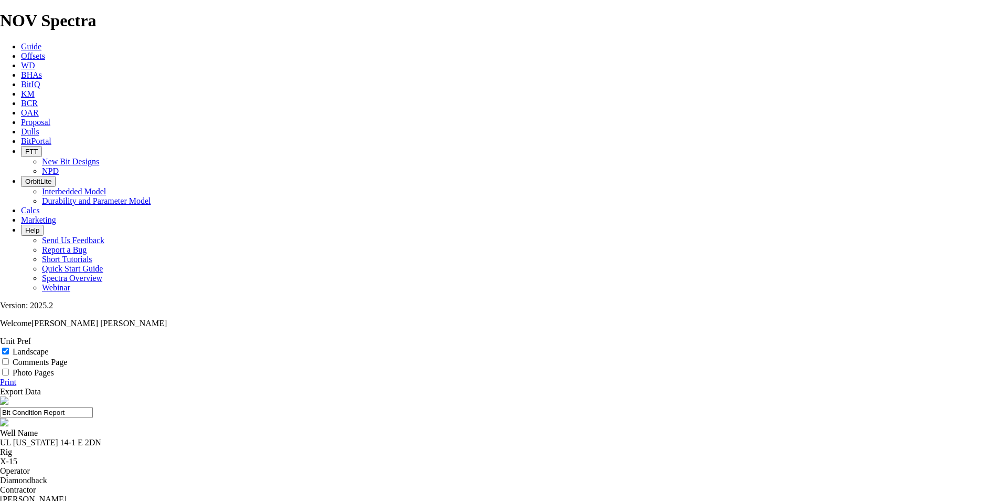
select select "string:TD"
select select "string:I"
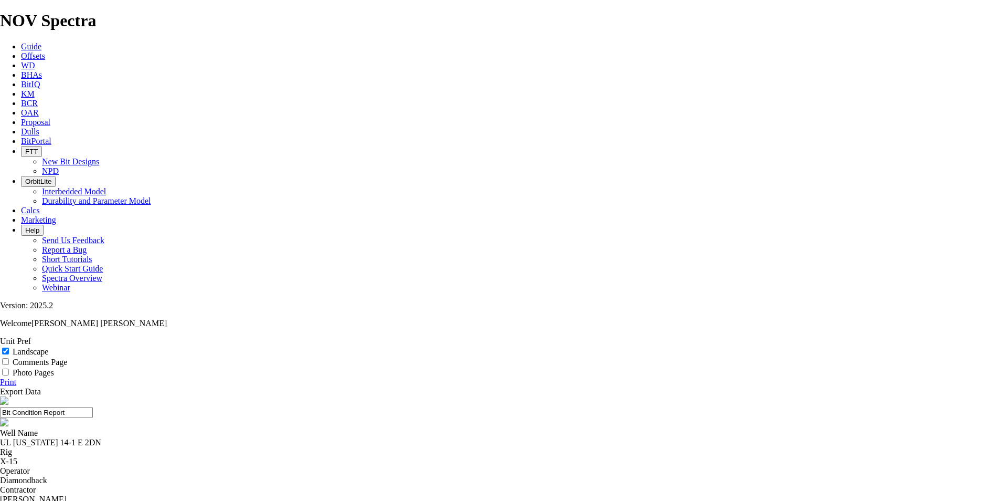
select select "number:0"
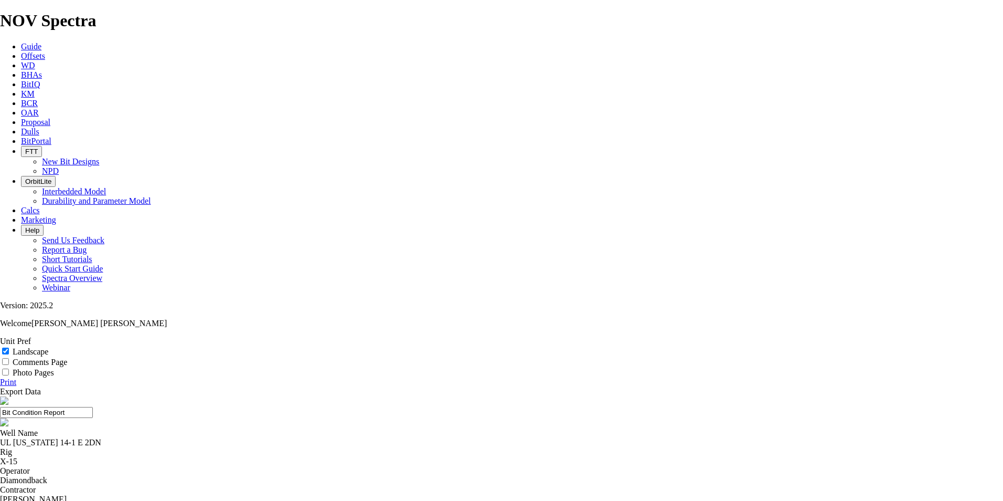
select select "string:BT"
click at [16, 377] on link "Print" at bounding box center [8, 381] width 16 height 9
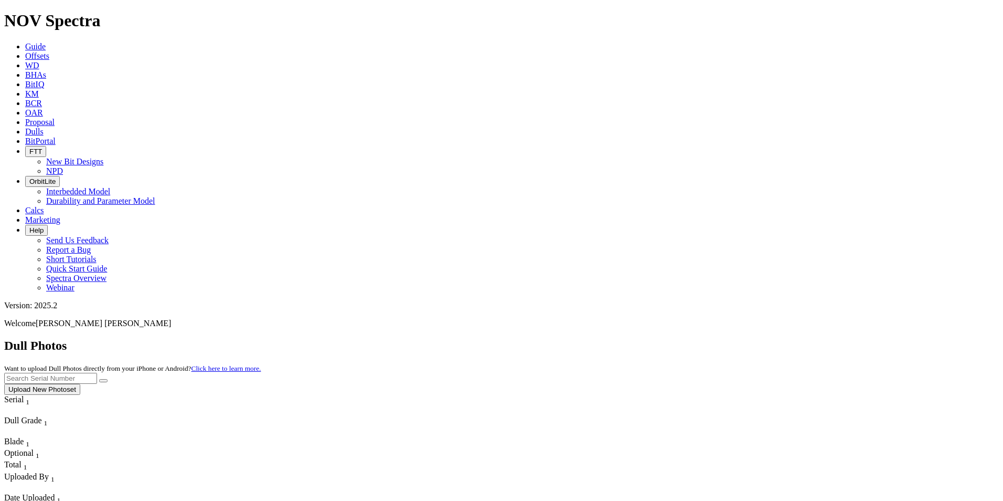
click at [80, 384] on button "Upload New Photoset" at bounding box center [42, 389] width 76 height 11
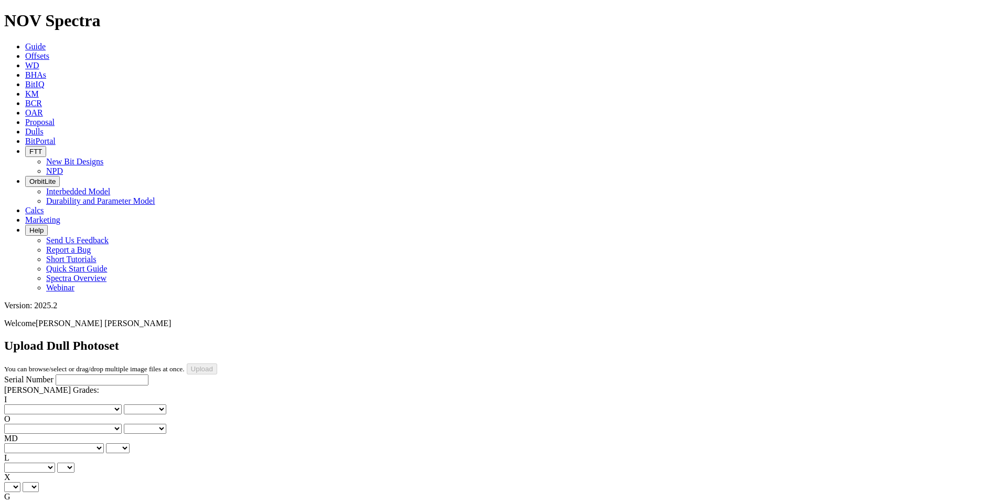
scroll to position [210, 0]
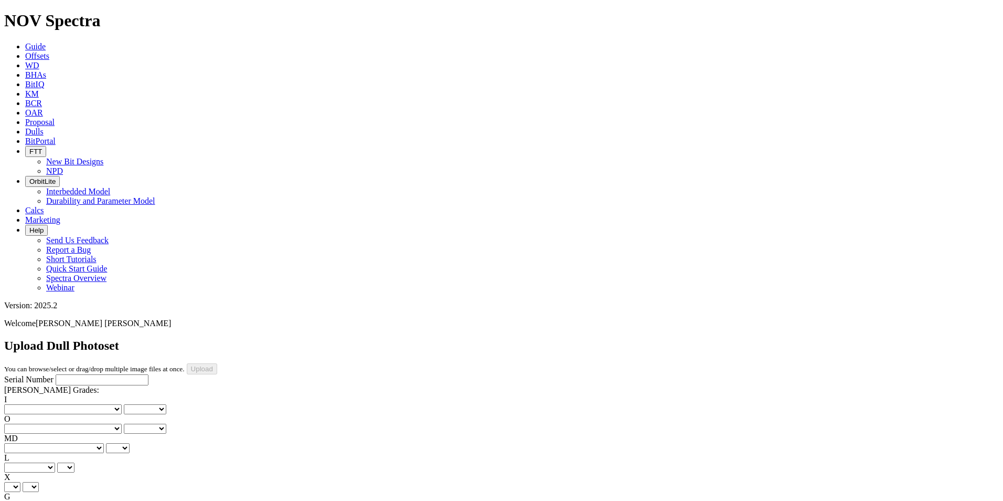
select select "string:TopPhoto"
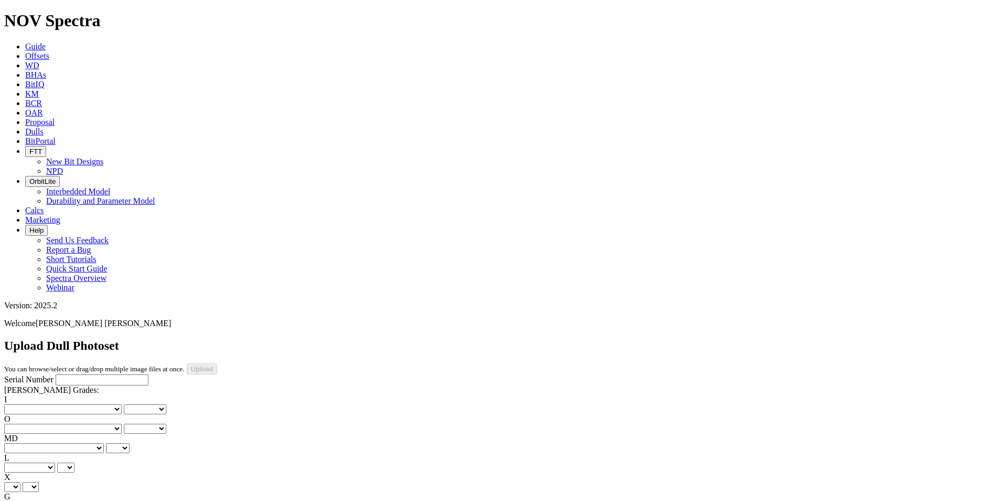
drag, startPoint x: 246, startPoint y: 346, endPoint x: 246, endPoint y: 335, distance: 11.0
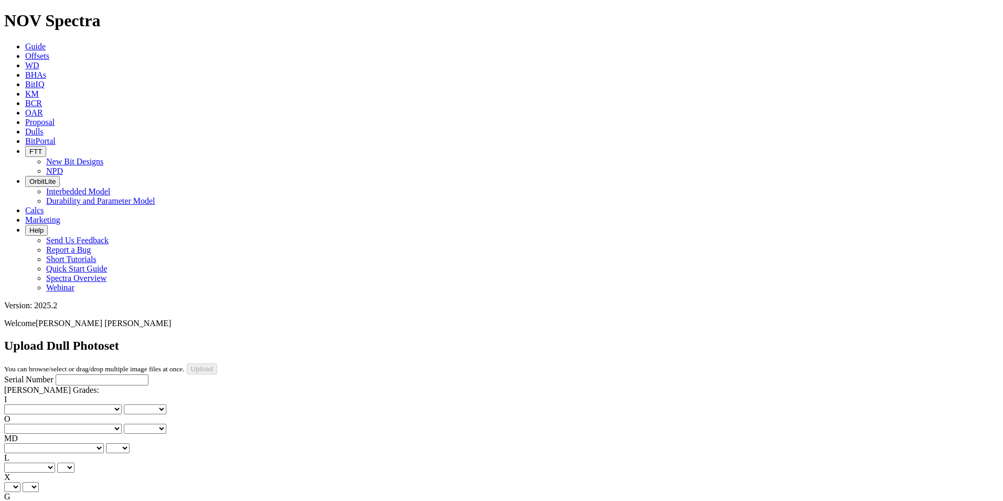
click at [80, 374] on input "Serial Number" at bounding box center [102, 379] width 93 height 11
type input "A317133"
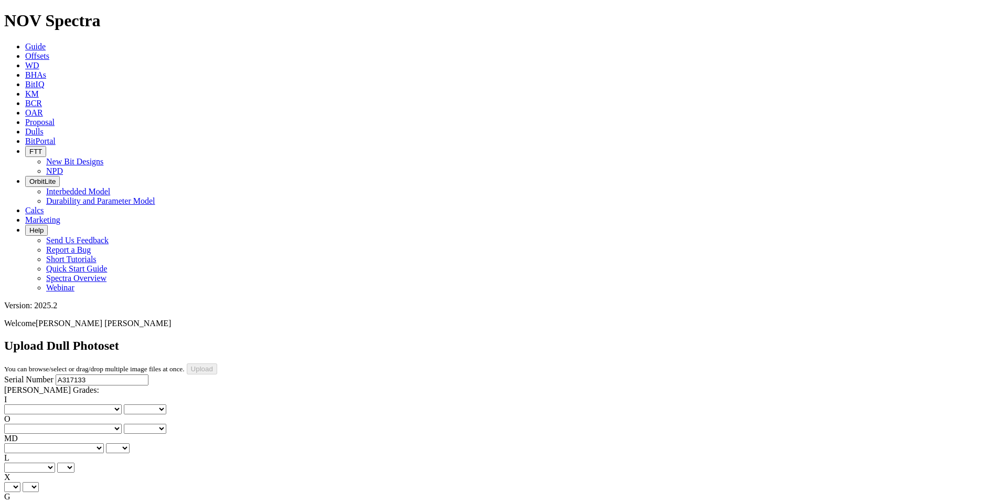
type input "4/18/25"
select select "string:TD"
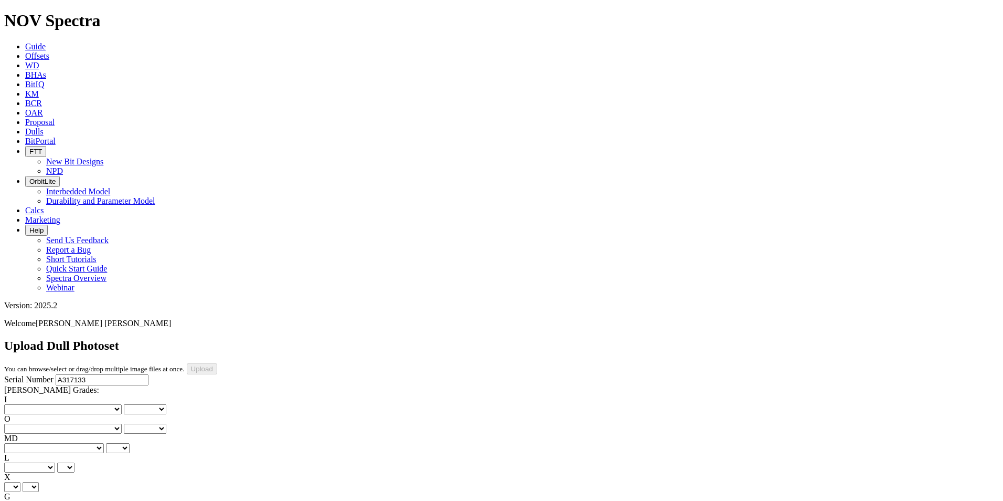
select select "string:TD"
click at [20, 482] on select "X" at bounding box center [12, 487] width 16 height 10
select select "string:X"
click at [20, 482] on select "X" at bounding box center [12, 487] width 16 height 10
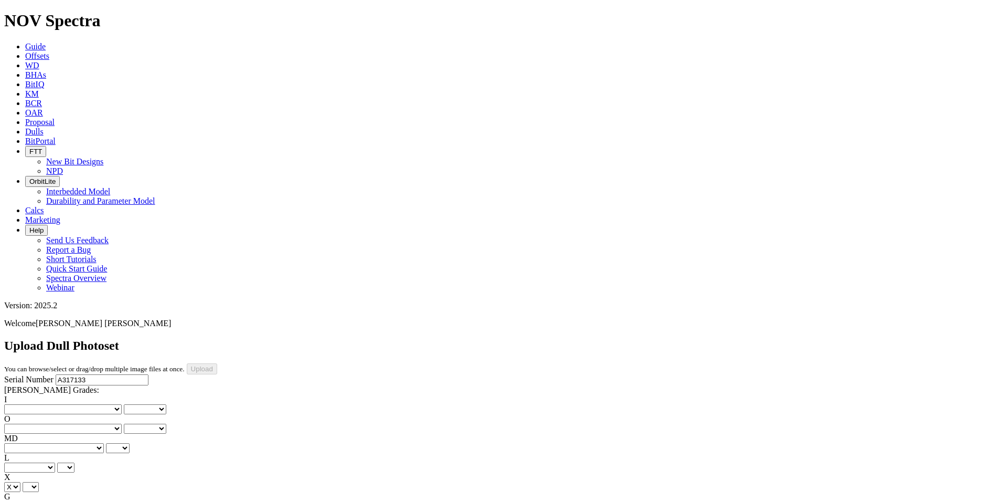
select select "string:X"
click at [108, 500] on select "Unknown I - In Gauge 1 - 1/16 in Undergauge" 2 - 2/16 in Undergauge = ⅛ in" 8 -…" at bounding box center [57, 506] width 107 height 10
select select "string:I"
click at [75, 500] on select "Unknown I - In Gauge 1 - 1/16 in Undergauge" 2 - 2/16 in Undergauge = ⅛ in" 8 -…" at bounding box center [57, 506] width 107 height 10
select select "string:I"
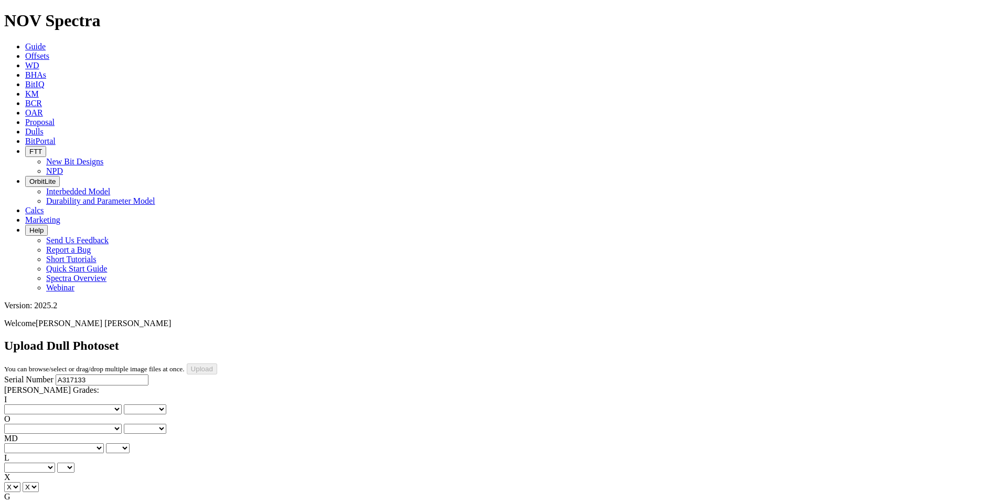
click at [50, 395] on div "I No lost, worn or damaged cutters 0 1 2 3 4 5 6 7 8 No diamond table left on a…" at bounding box center [501, 404] width 995 height 19
click at [48, 404] on select "No lost, worn or damaged cutters 0 1 2 3 4 5 6 7 8 No diamond table left on any…" at bounding box center [63, 409] width 118 height 10
select select "number:0"
click at [21, 404] on select "No lost, worn or damaged cutters 0 1 2 3 4 5 6 7 8 No diamond table left on any…" at bounding box center [63, 409] width 118 height 10
select select "number:0"
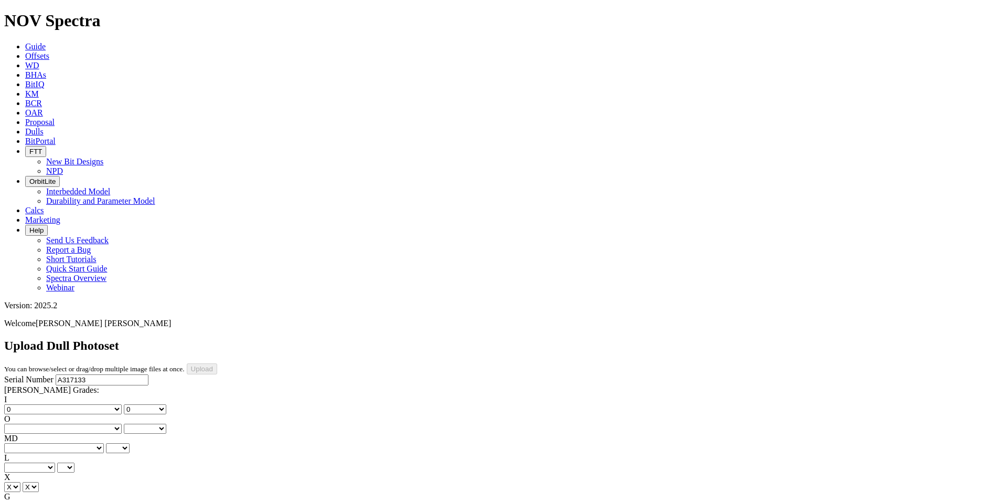
click at [95, 423] on select "No lost, worn or damaged cutters 0 1 2 3 4 5 6 7 8 No diamond table left on any…" at bounding box center [63, 428] width 118 height 10
select select "number:1"
click at [75, 423] on select "No lost, worn or damaged cutters 0 1 2 3 4 5 6 7 8 No diamond table left on any…" at bounding box center [63, 428] width 118 height 10
select select "number:1"
click at [54, 443] on select "BF - Bond Failure BT - Broken Teeth/Cutters BU - Balled Up Bit CR - Cored CT - …" at bounding box center [54, 448] width 100 height 10
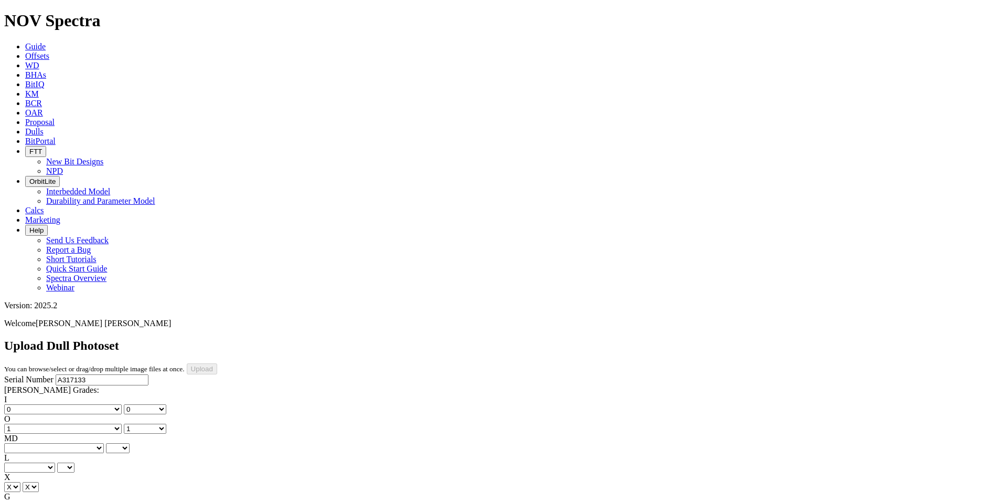
select select "string:CT"
click at [21, 443] on select "BF - Bond Failure BT - Broken Teeth/Cutters BU - Balled Up Bit CR - Cored CT - …" at bounding box center [54, 448] width 100 height 10
select select "string:CT"
click at [55, 462] on select "A - All C - Cone G - Gauge N - Nose S - Shoulder T - Taper" at bounding box center [29, 467] width 51 height 10
select select "string:G"
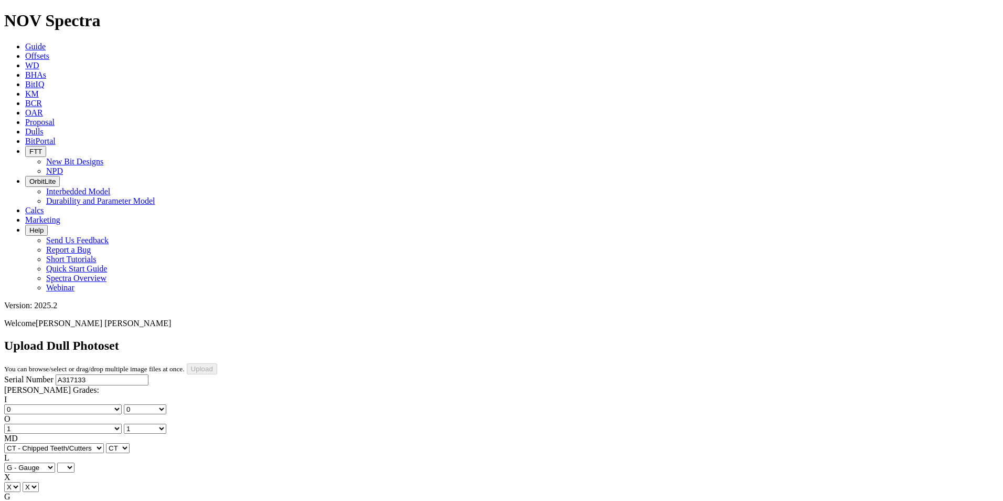
click at [55, 462] on select "A - All C - Cone G - Gauge N - Nose S - Shoulder T - Taper" at bounding box center [29, 467] width 51 height 10
select select "string:G"
select select "string:WT"
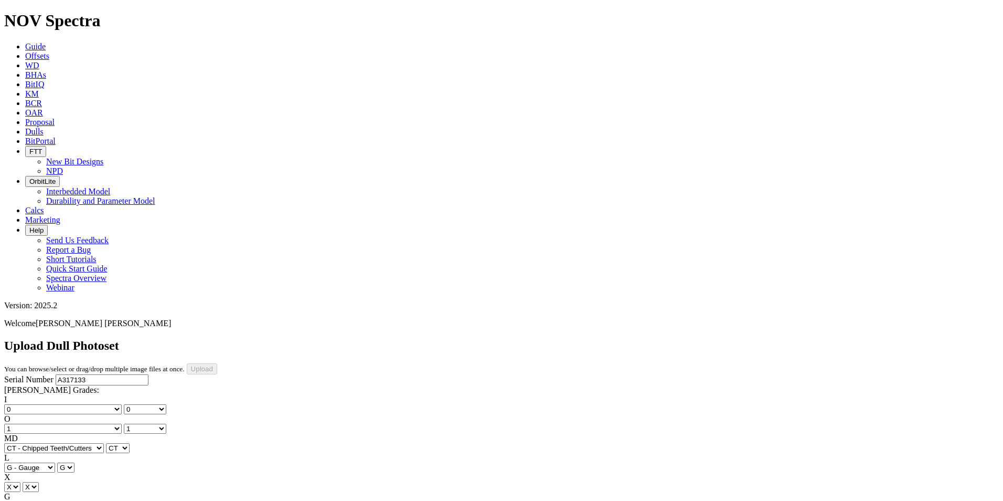
select select "string:WT"
click at [217, 363] on input "Upload" at bounding box center [202, 368] width 30 height 11
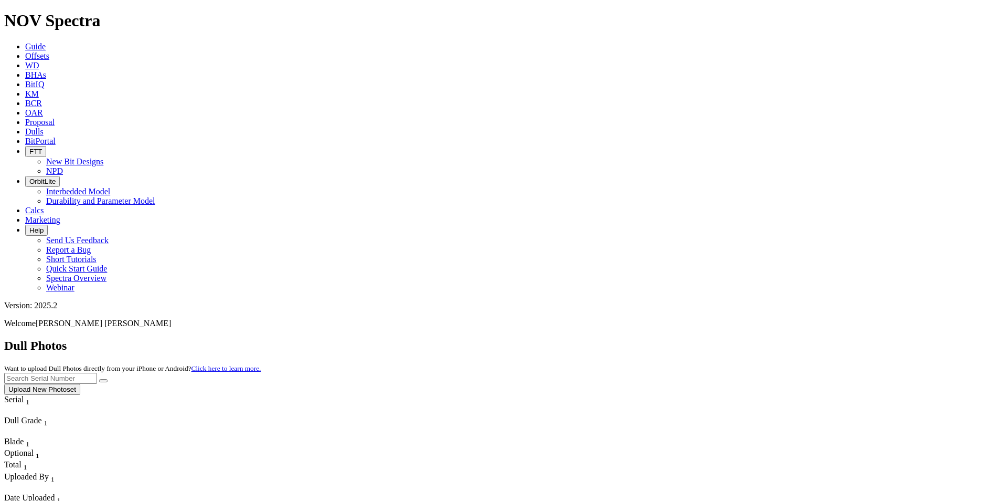
click at [46, 42] on span "Guide" at bounding box center [35, 46] width 20 height 9
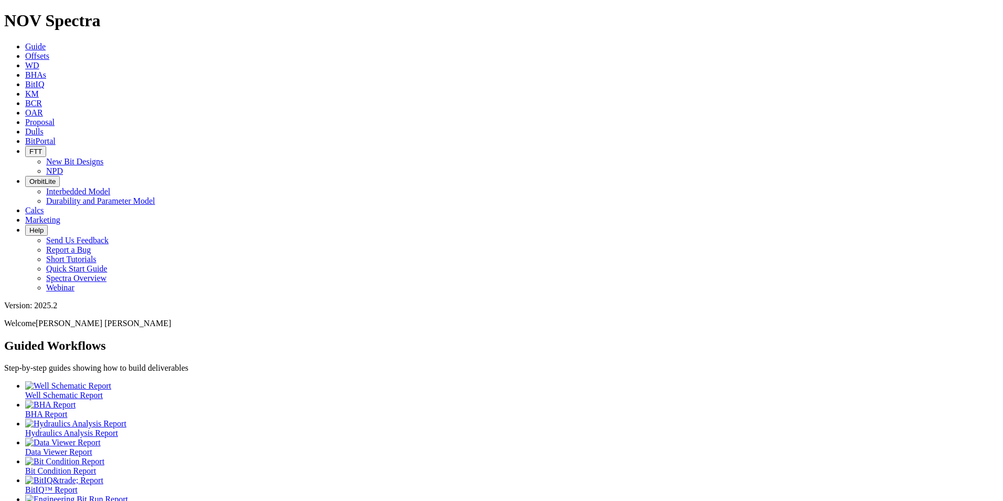
click at [25, 127] on icon at bounding box center [25, 131] width 0 height 9
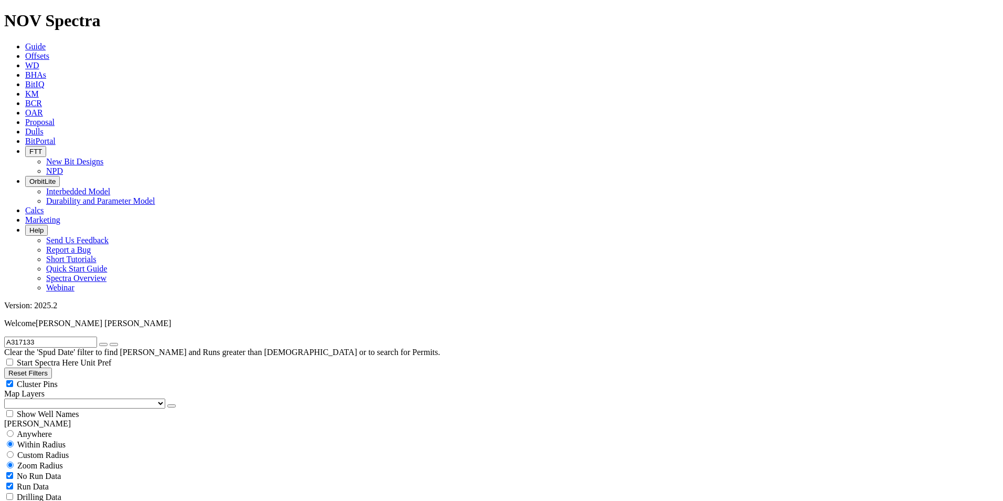
drag, startPoint x: 69, startPoint y: 51, endPoint x: -2, endPoint y: 50, distance: 71.4
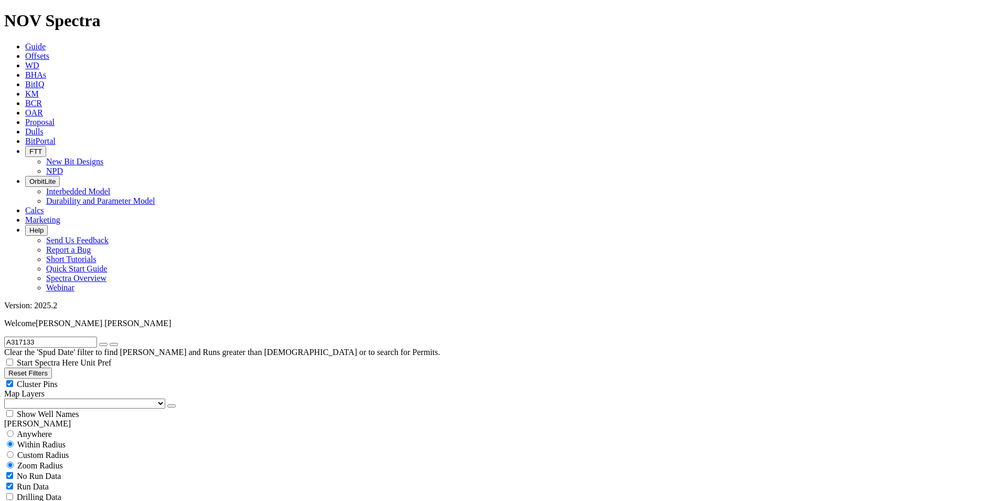
paste input "9440"
type input "A319440"
click at [30, 428] on div "Anywhere" at bounding box center [501, 433] width 995 height 10
radio input "true"
radio input "false"
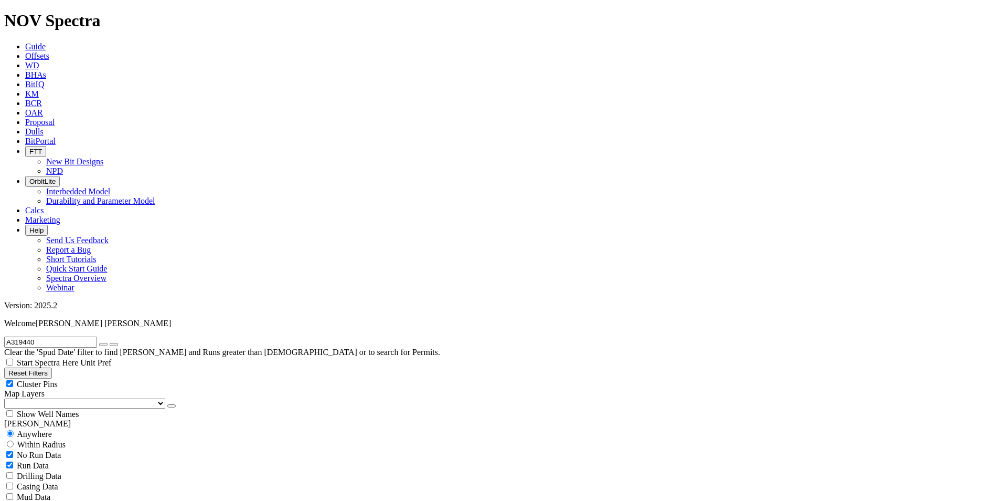
click at [103, 344] on icon "button" at bounding box center [103, 344] width 0 height 0
radio input "false"
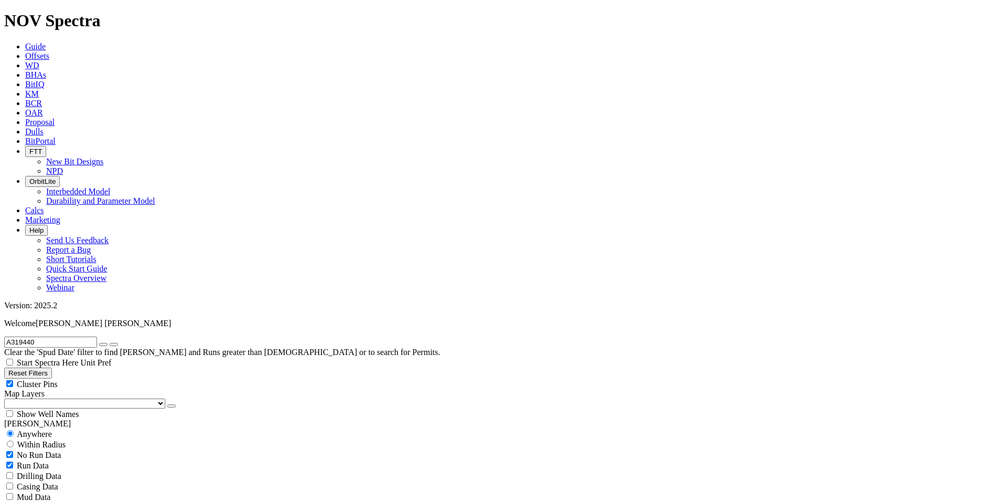
radio input "true"
click at [42, 429] on span "Anywhere" at bounding box center [34, 433] width 35 height 9
radio input "true"
radio input "false"
click at [97, 336] on input "text" at bounding box center [50, 341] width 93 height 11
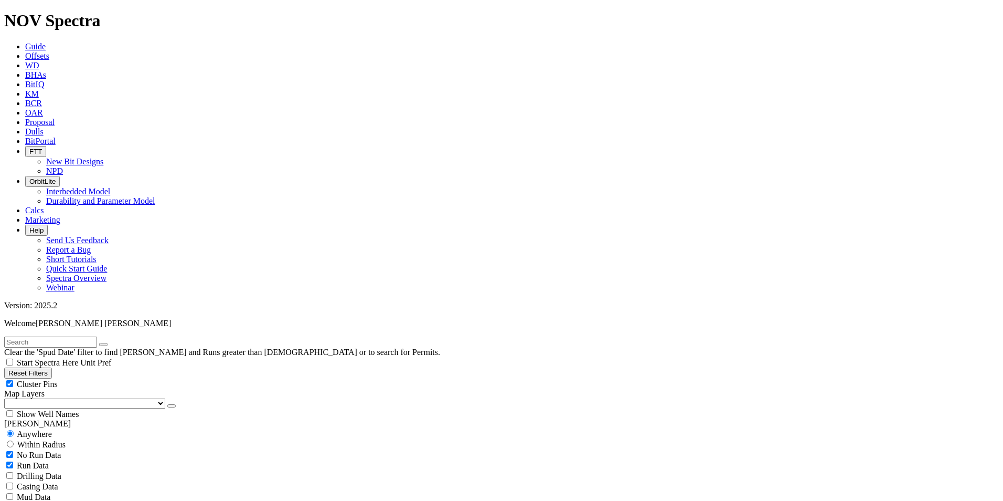
paste input "A308772"
type input "A308772"
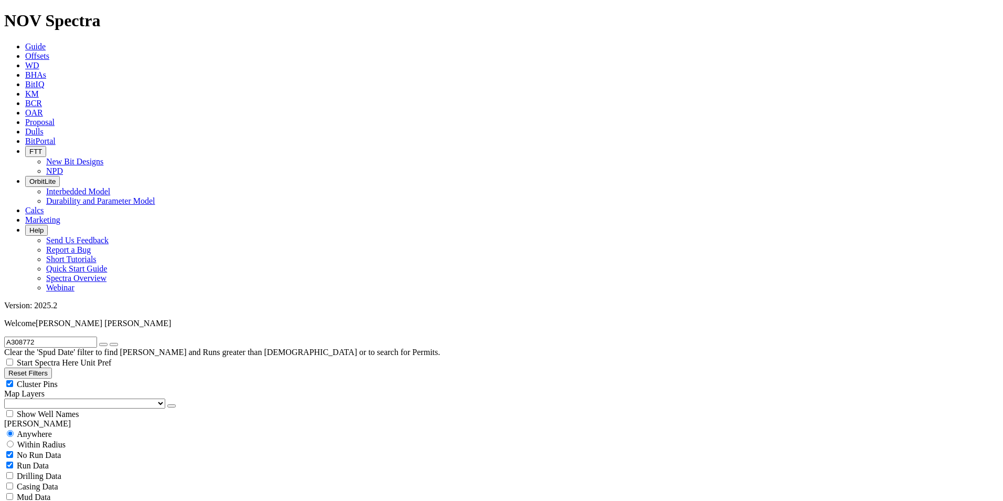
click at [103, 344] on icon "button" at bounding box center [103, 344] width 0 height 0
radio input "false"
radio input "true"
click at [29, 429] on span "Anywhere" at bounding box center [34, 433] width 35 height 9
radio input "true"
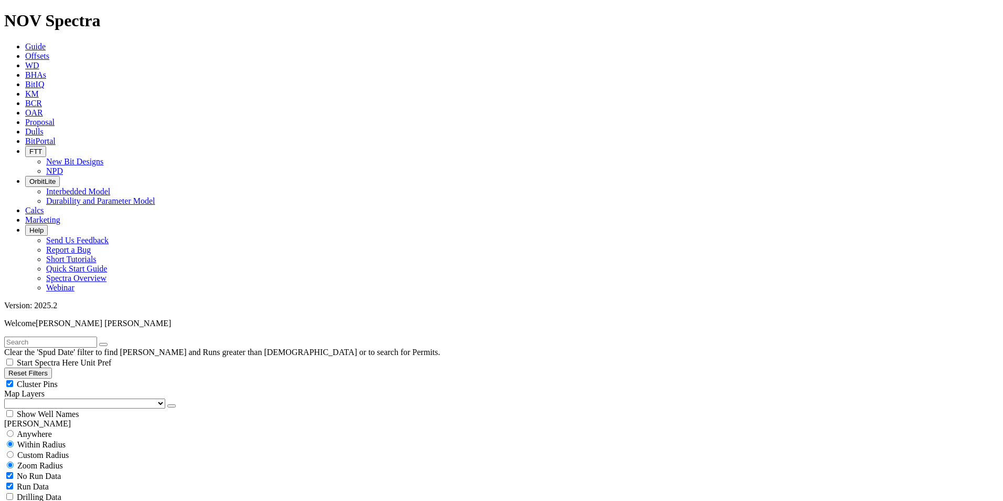
radio input "false"
click at [45, 336] on input "text" at bounding box center [50, 341] width 93 height 11
type input "A310186"
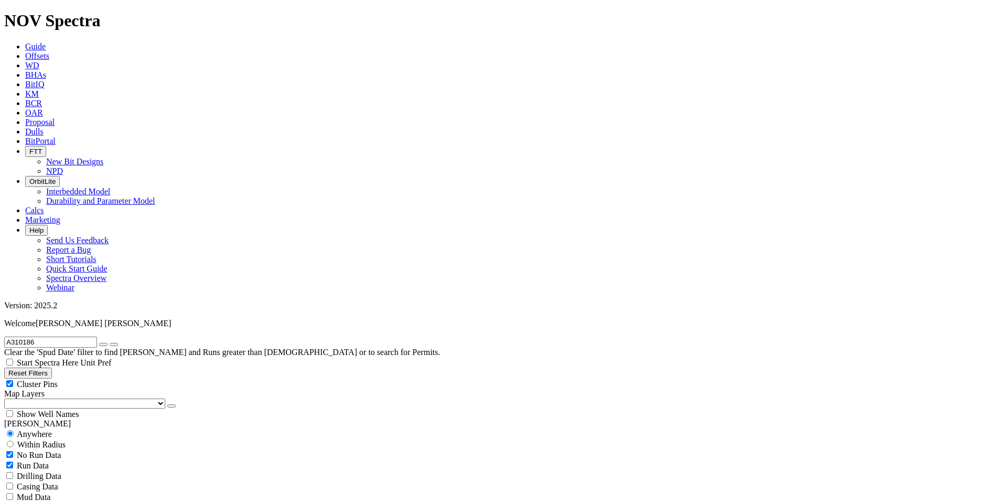
click at [103, 344] on icon "button" at bounding box center [103, 344] width 0 height 0
radio input "false"
radio input "true"
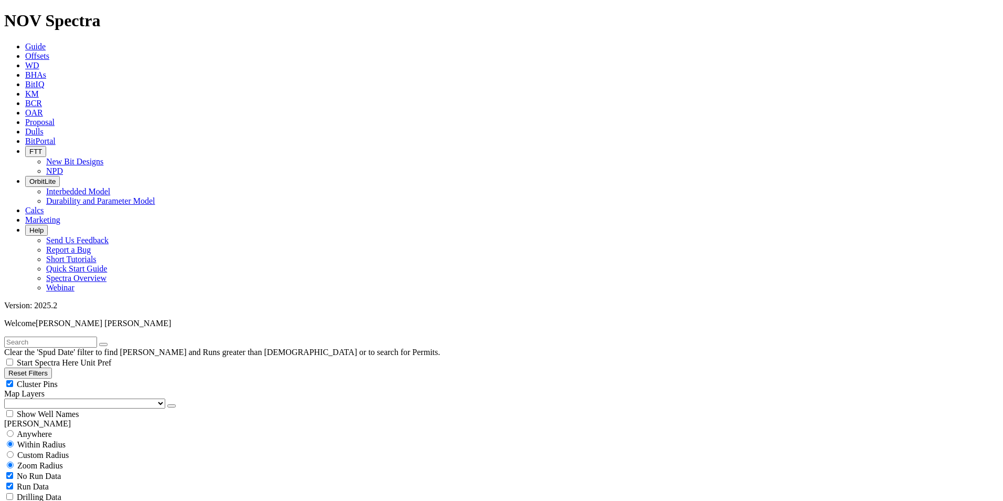
click at [26, 429] on span "Anywhere" at bounding box center [34, 433] width 35 height 9
radio input "true"
radio input "false"
click at [46, 336] on input "text" at bounding box center [50, 341] width 93 height 11
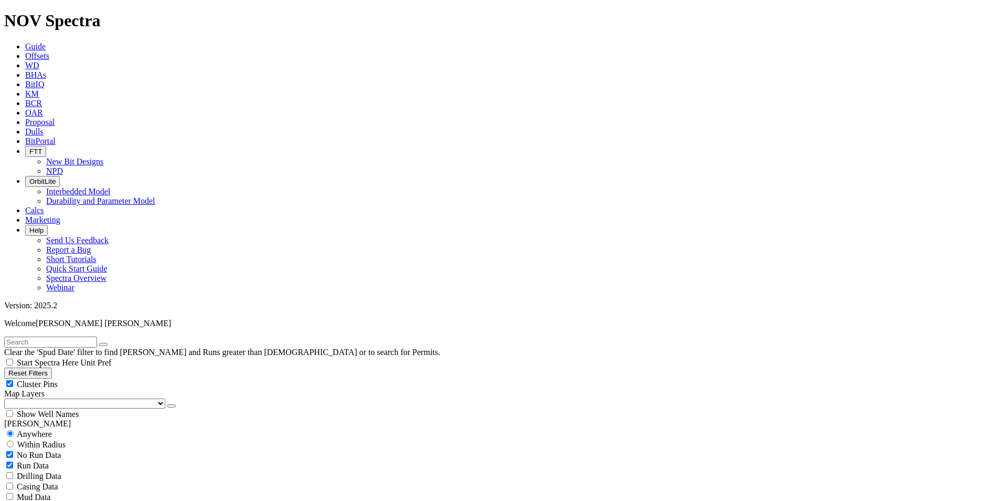
click at [54, 336] on input "text" at bounding box center [50, 341] width 93 height 11
click at [63, 336] on input "A309985" at bounding box center [50, 341] width 93 height 11
drag, startPoint x: 66, startPoint y: 46, endPoint x: 22, endPoint y: 52, distance: 44.5
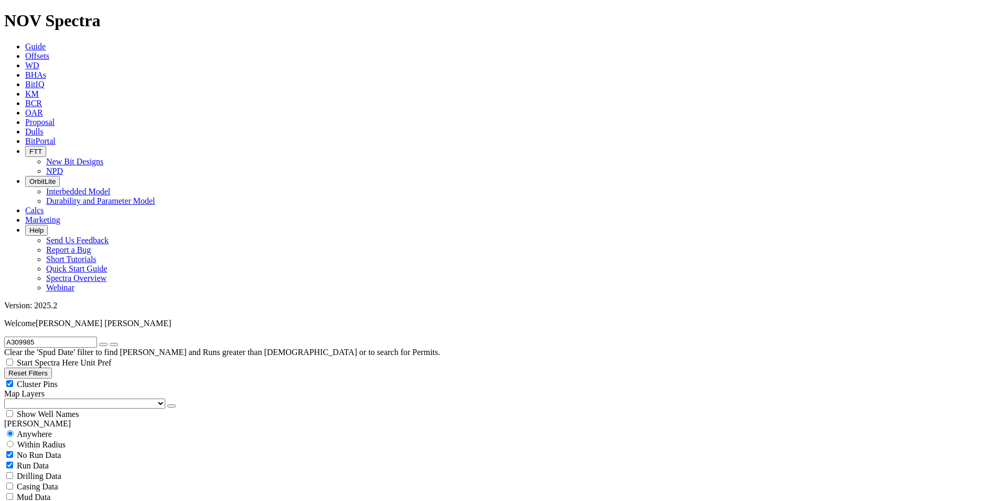
click at [22, 336] on input "A309985" at bounding box center [50, 341] width 93 height 11
type input "A310567"
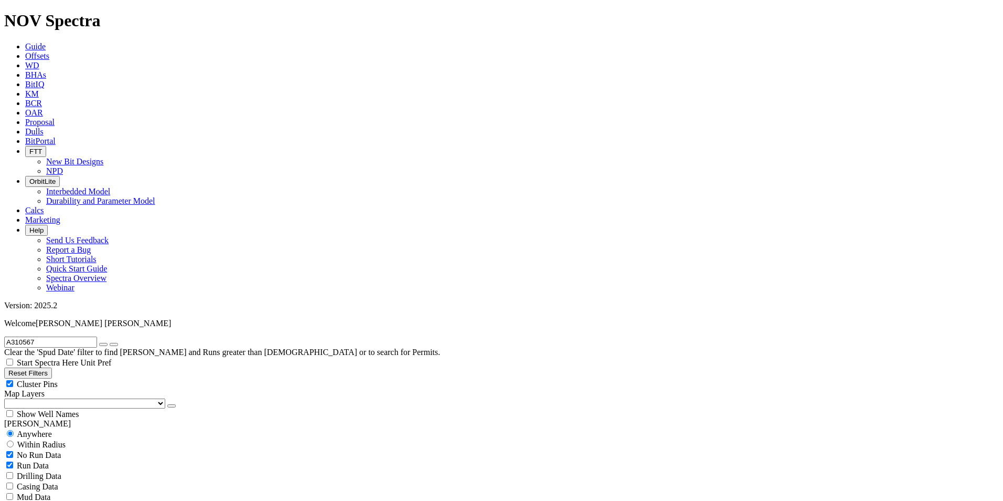
click at [103, 344] on icon "button" at bounding box center [103, 344] width 0 height 0
radio input "false"
radio input "true"
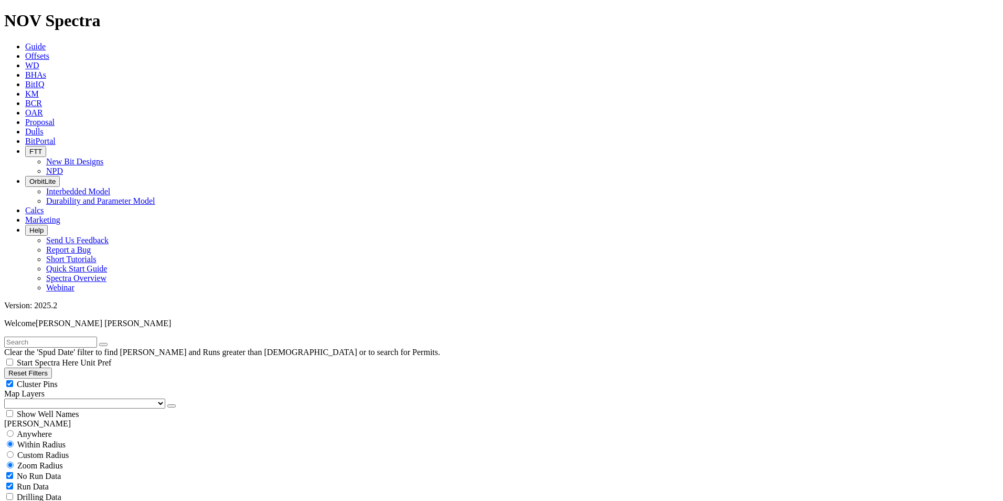
click at [81, 336] on input "text" at bounding box center [50, 341] width 93 height 11
type input "A309818"
click at [23, 428] on div "Anywhere" at bounding box center [501, 433] width 995 height 10
radio input "true"
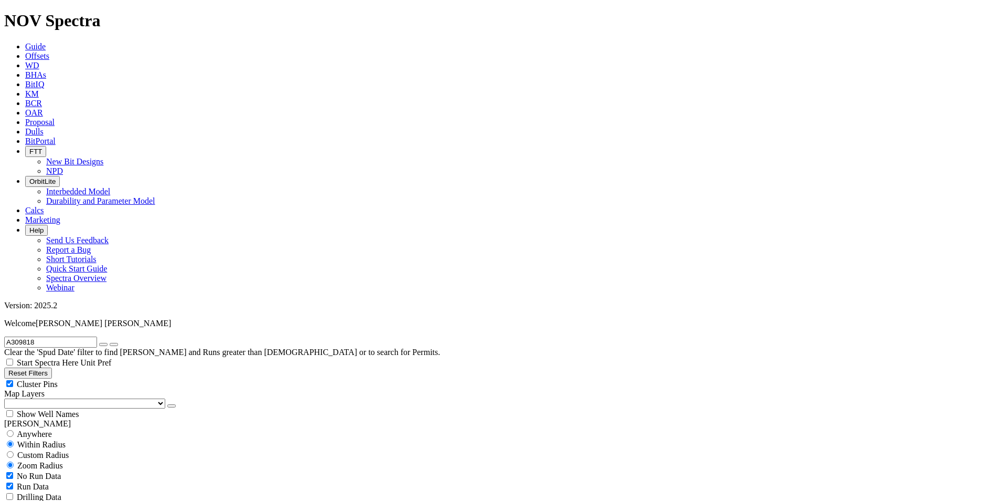
radio input "false"
click at [103, 344] on icon "button" at bounding box center [103, 344] width 0 height 0
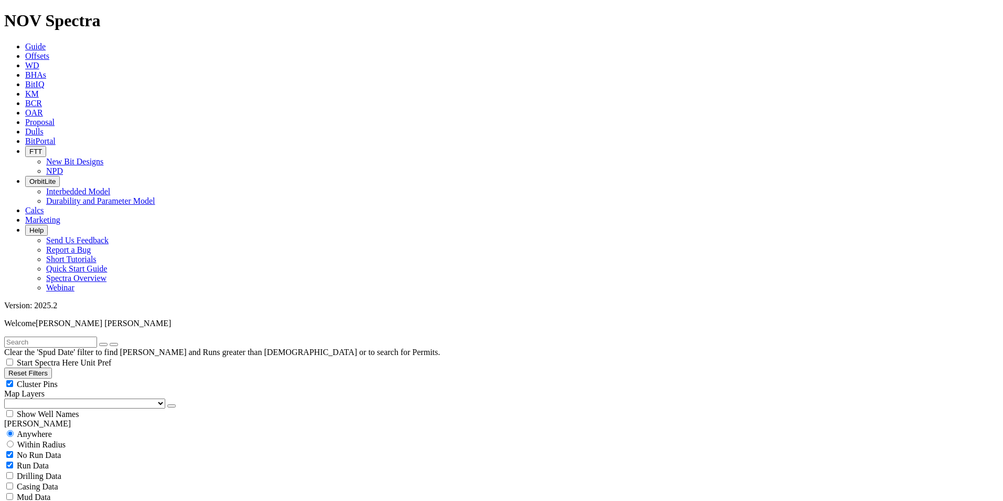
radio input "false"
radio input "true"
click at [79, 336] on input "text" at bounding box center [50, 341] width 93 height 11
paste input "A309819"
type input "A309819"
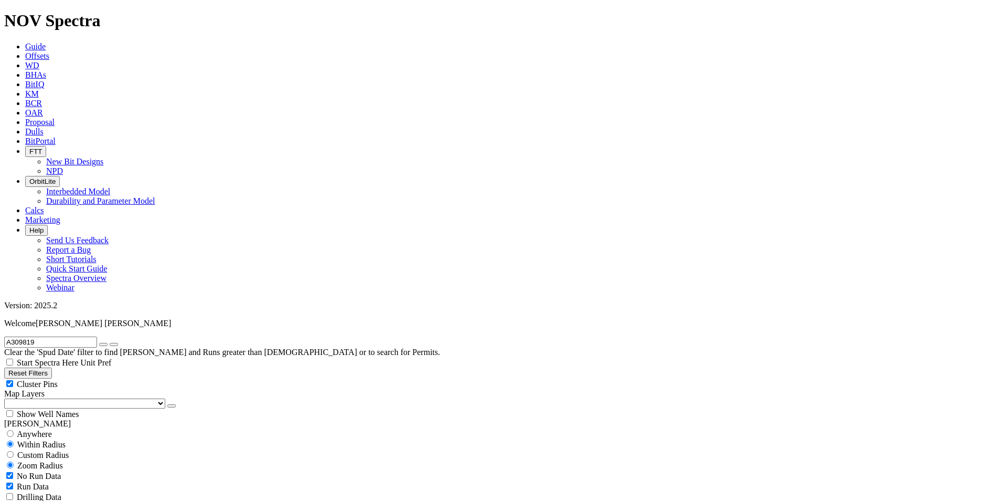
click at [41, 429] on span "Anywhere" at bounding box center [34, 433] width 35 height 9
radio input "true"
radio input "false"
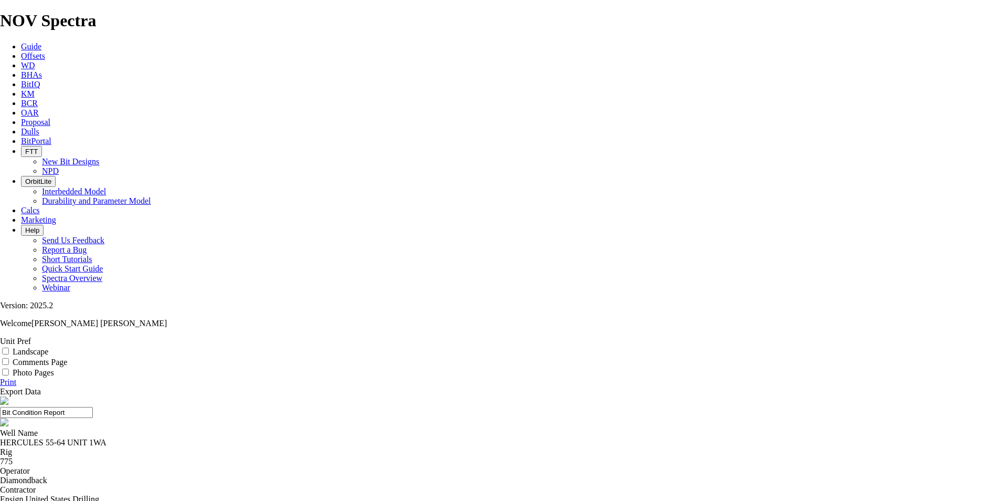
click at [943, 346] on div "Landscape" at bounding box center [501, 351] width 1003 height 10
click at [9, 347] on input "Landscape" at bounding box center [5, 350] width 7 height 7
checkbox input "true"
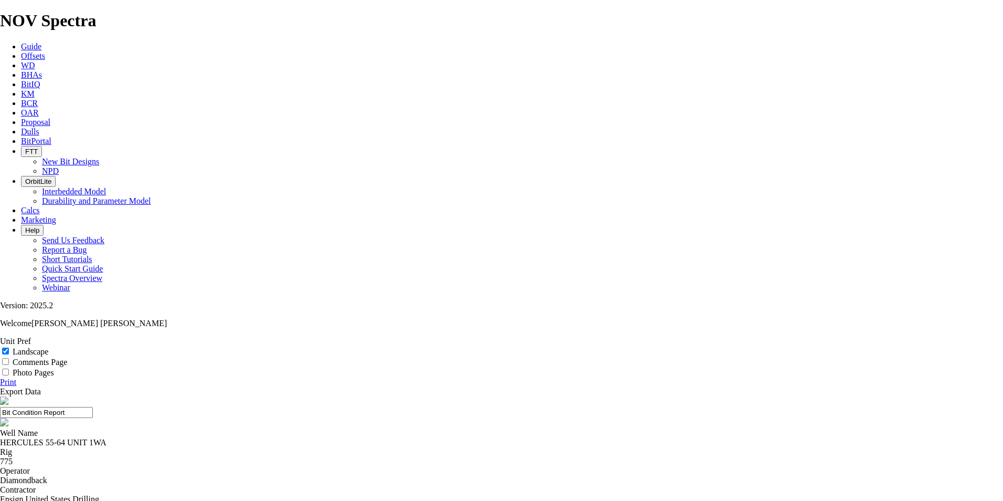
click at [16, 377] on link "Print" at bounding box center [8, 381] width 16 height 9
click at [9, 347] on input "Landscape" at bounding box center [5, 350] width 7 height 7
checkbox input "true"
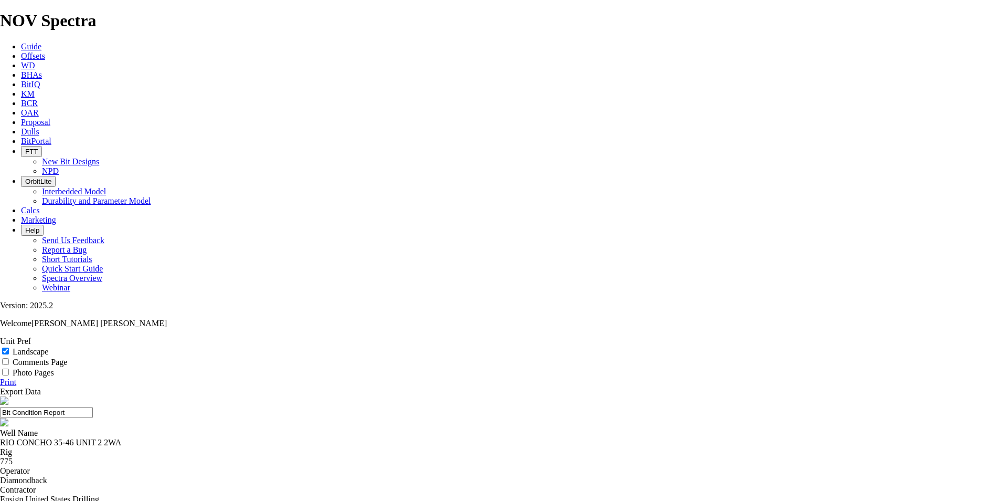
select select "string:TD"
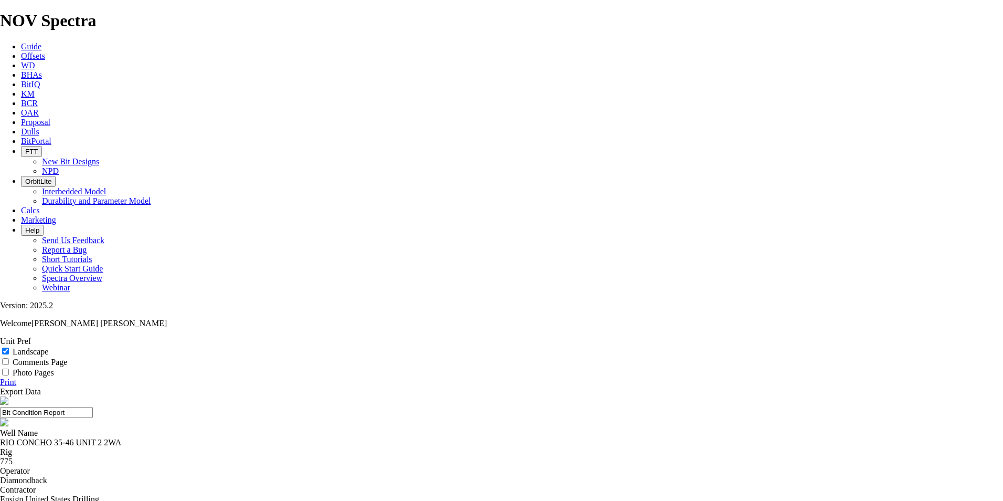
select select "string:TD"
select select "string:I"
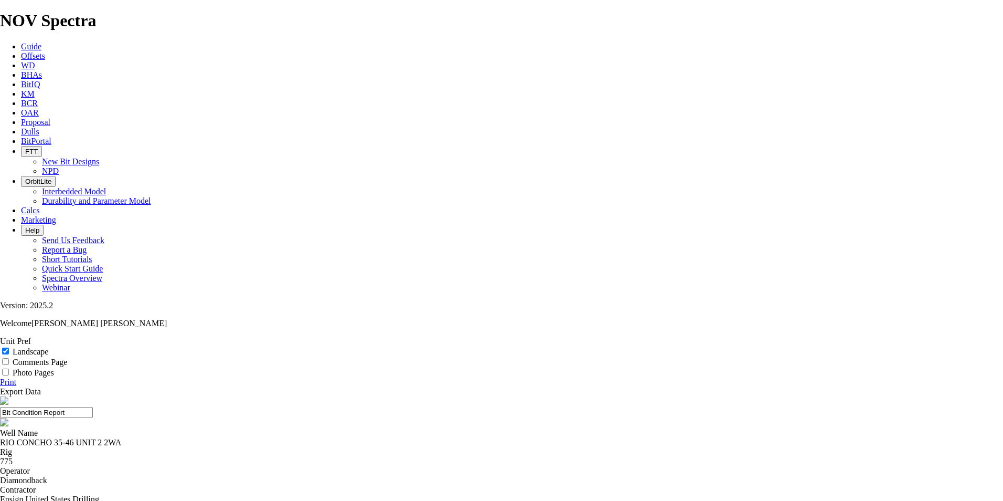
select select "string:I"
select select "number:0"
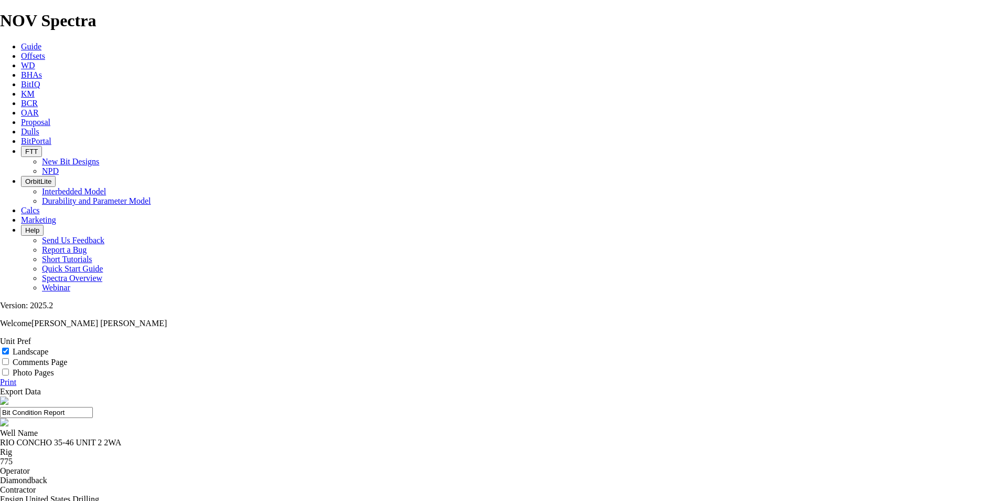
select select "string:G"
click at [16, 377] on link "Print" at bounding box center [8, 381] width 16 height 9
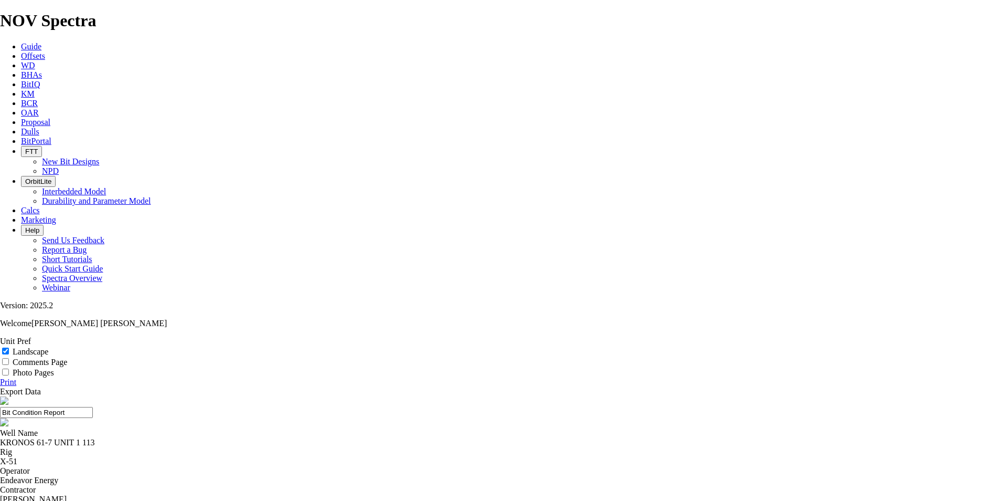
click at [16, 377] on link "Print" at bounding box center [8, 381] width 16 height 9
click at [13, 347] on span at bounding box center [6, 351] width 13 height 9
click at [9, 347] on input "Landscape" at bounding box center [5, 350] width 7 height 7
checkbox input "true"
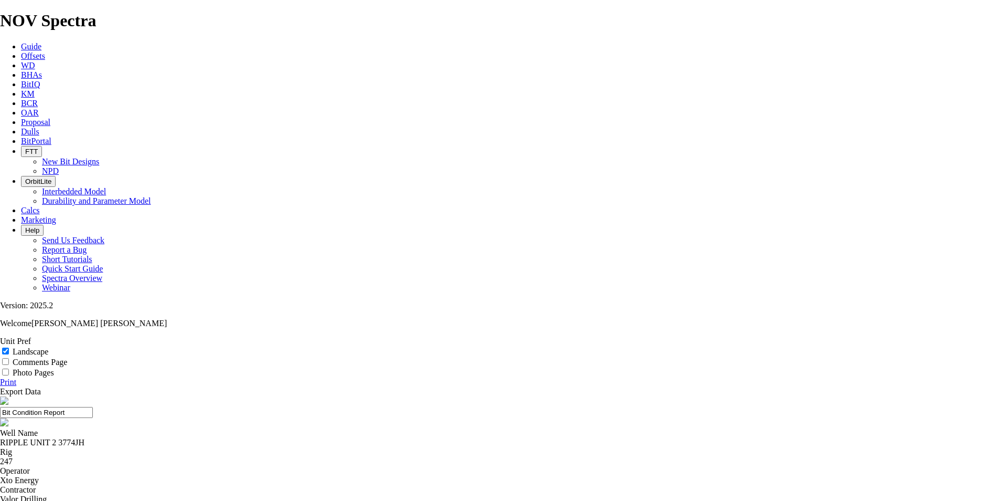
select select "string:BHA"
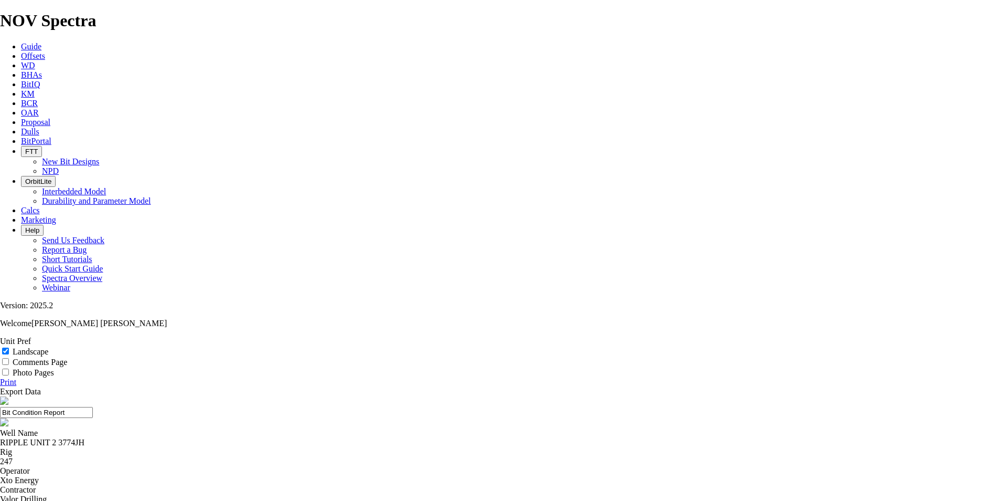
click at [9, 347] on input "Landscape" at bounding box center [5, 350] width 7 height 7
checkbox input "true"
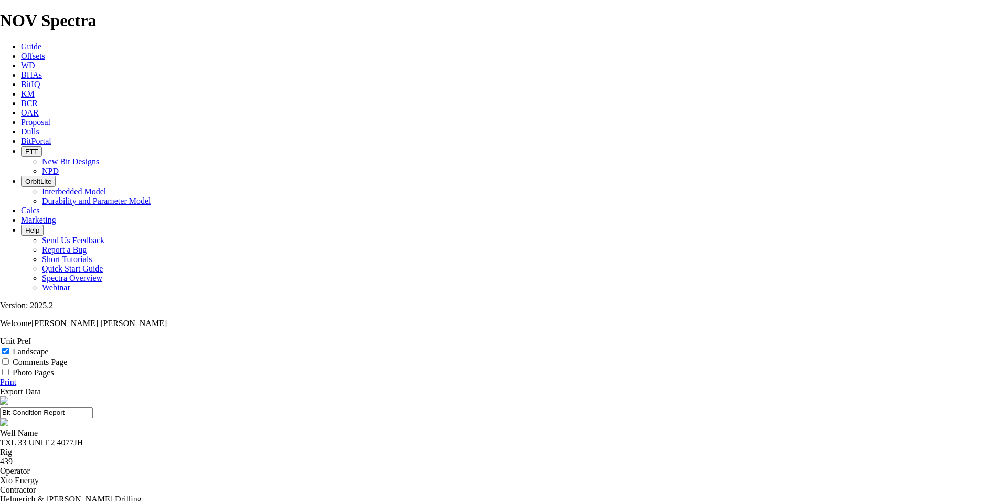
select select "number:2"
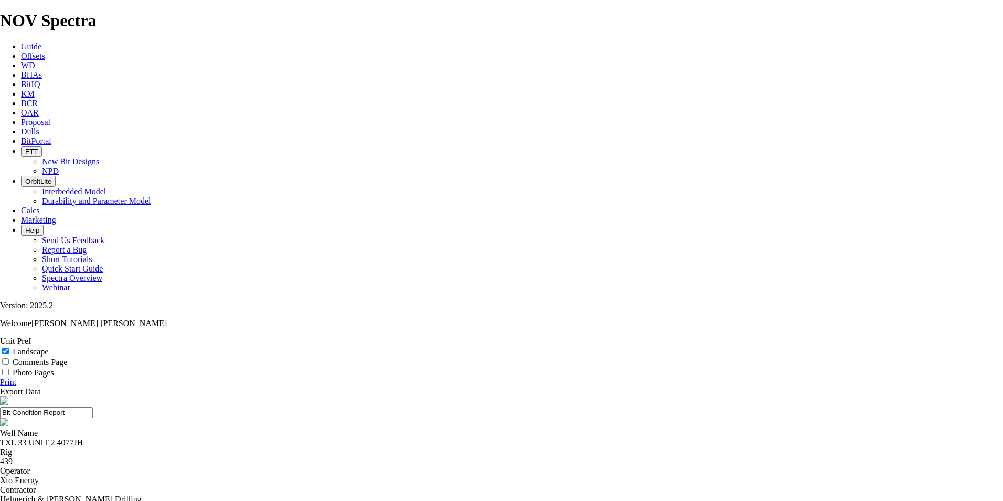
select select "number:2"
select select "string:BT"
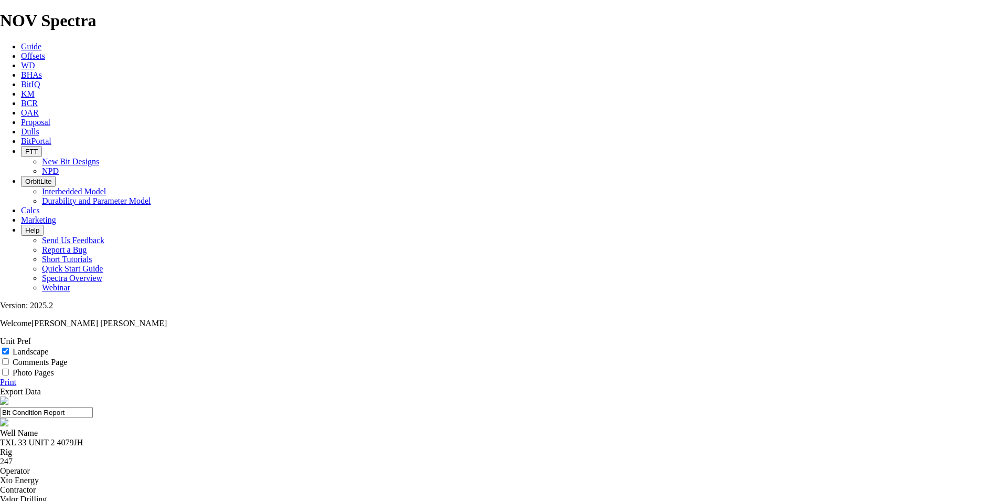
select select "string:CT"
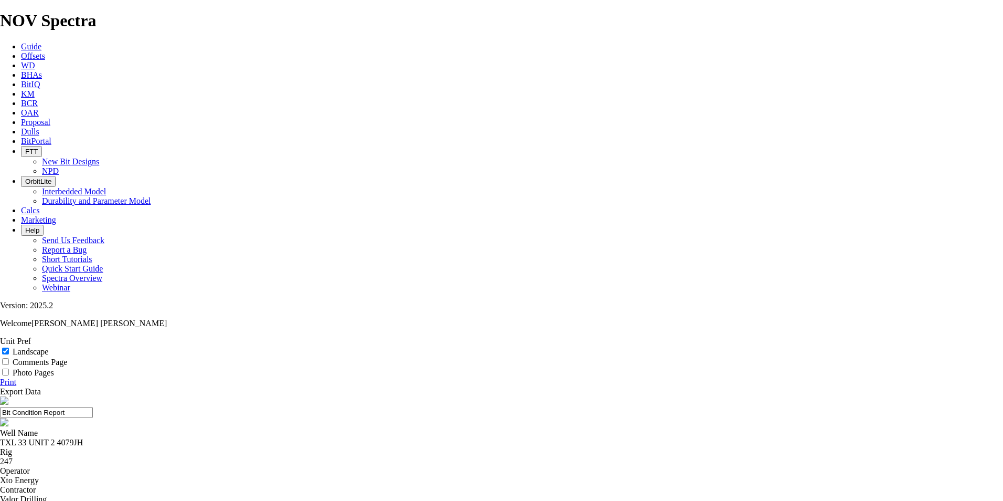
select select "number:3"
click at [16, 377] on link "Print" at bounding box center [8, 381] width 16 height 9
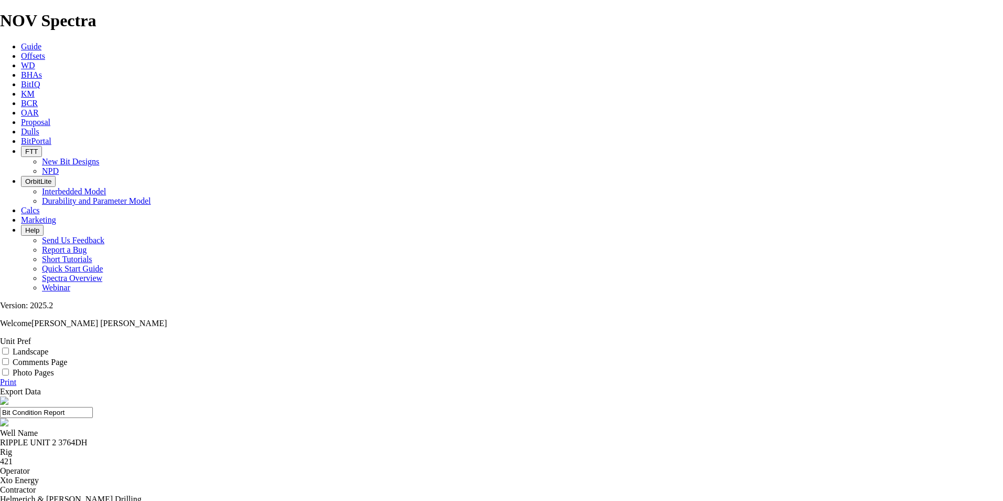
click at [9, 347] on input "Landscape" at bounding box center [5, 350] width 7 height 7
checkbox input "true"
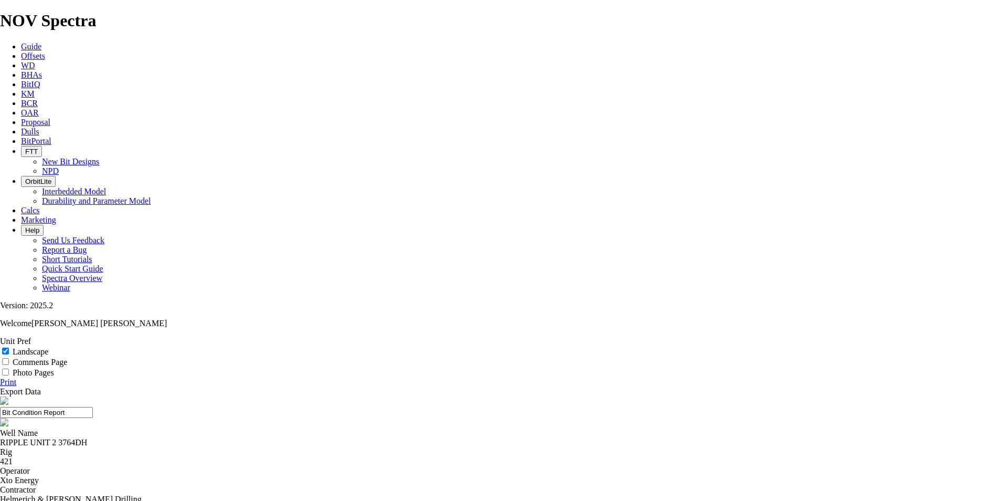
select select "string:TD"
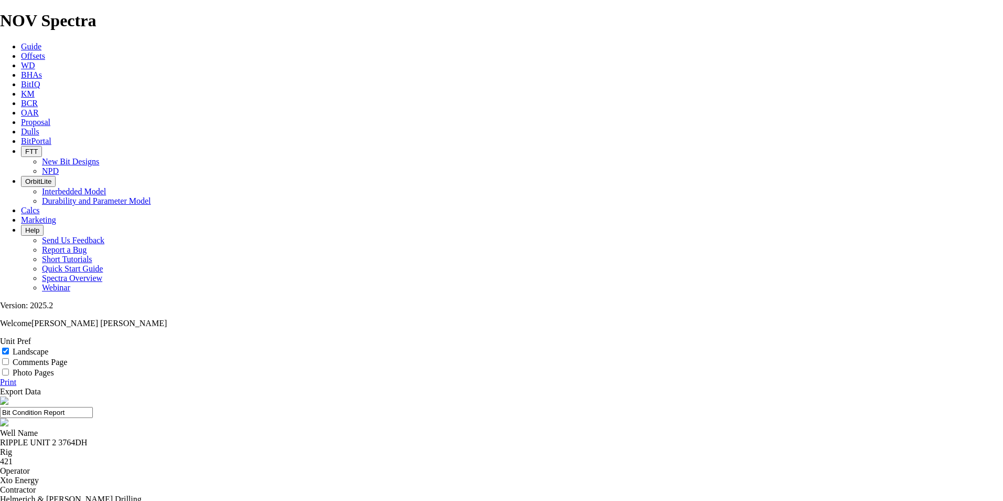
select select "string:TD"
click at [16, 377] on link "Print" at bounding box center [8, 381] width 16 height 9
